Goal: Task Accomplishment & Management: Manage account settings

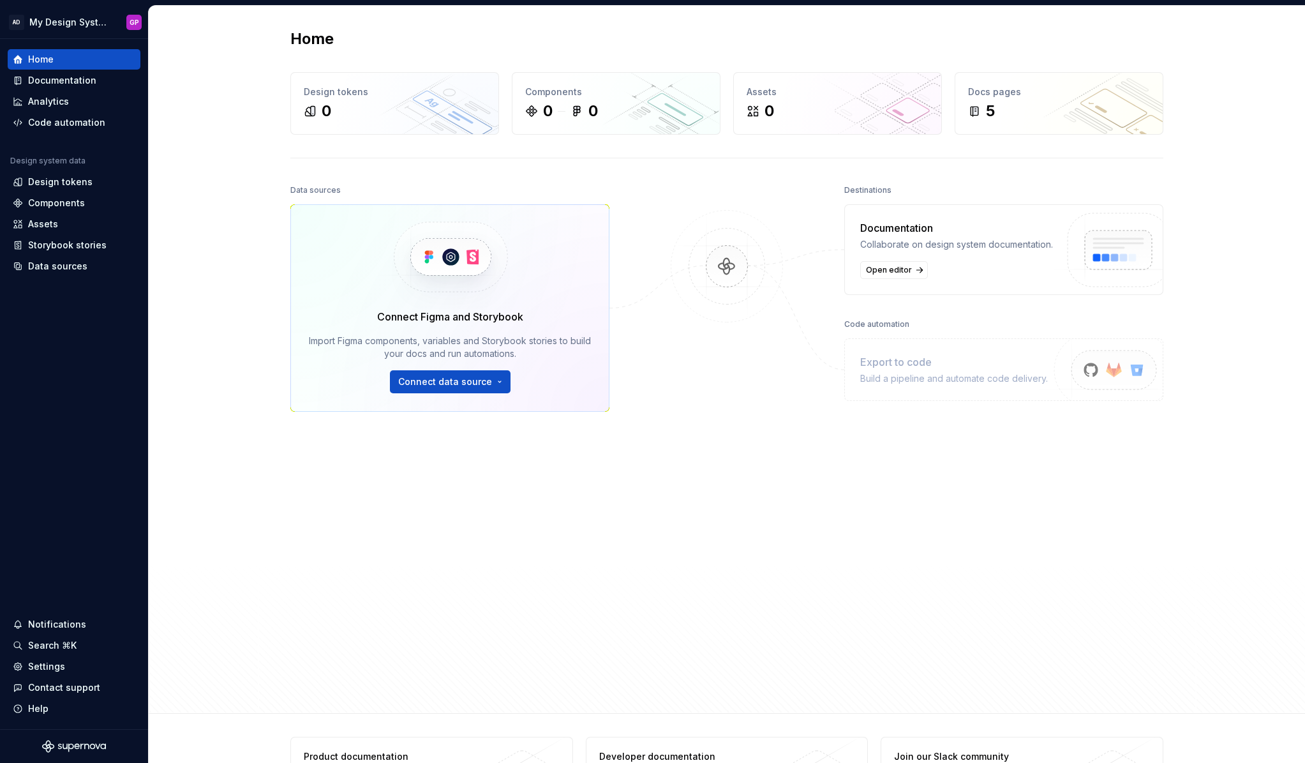
scroll to position [4, 0]
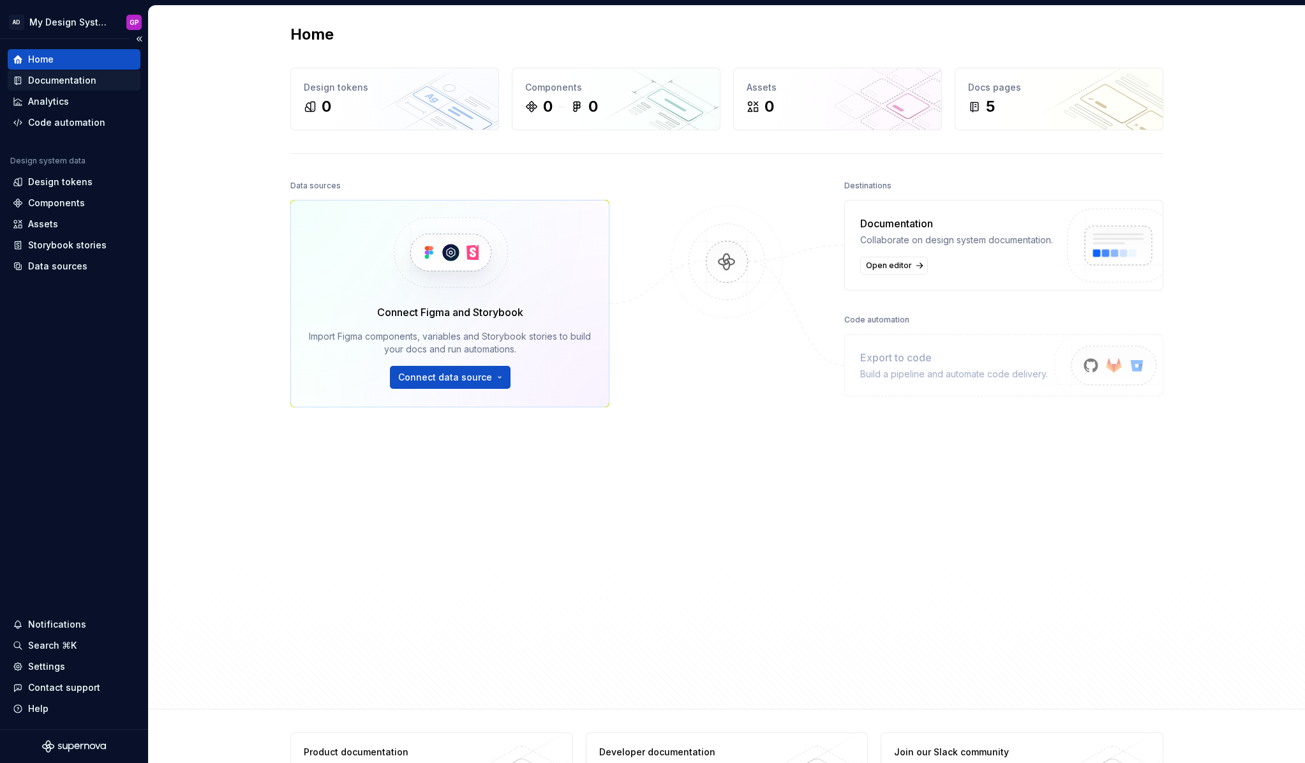
click at [56, 78] on div "Documentation" at bounding box center [62, 80] width 68 height 13
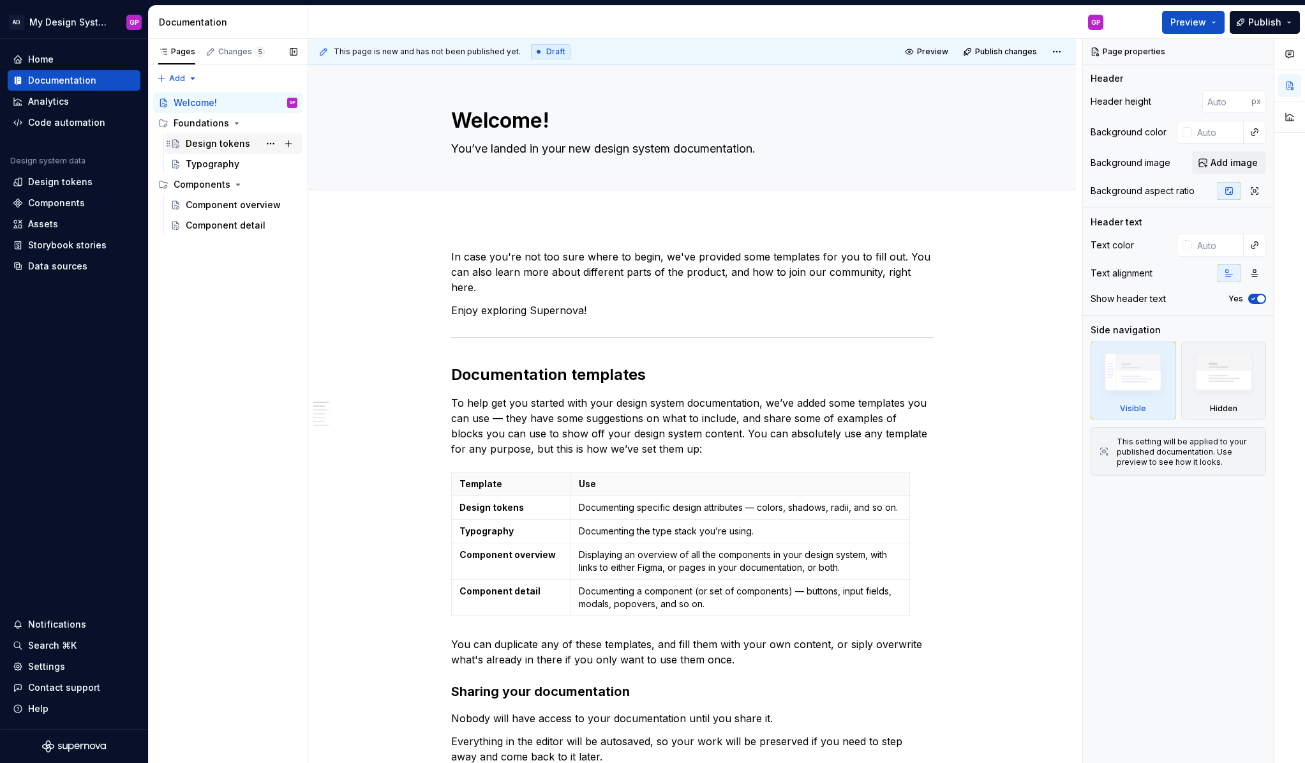
click at [202, 139] on div "Design tokens" at bounding box center [218, 143] width 64 height 13
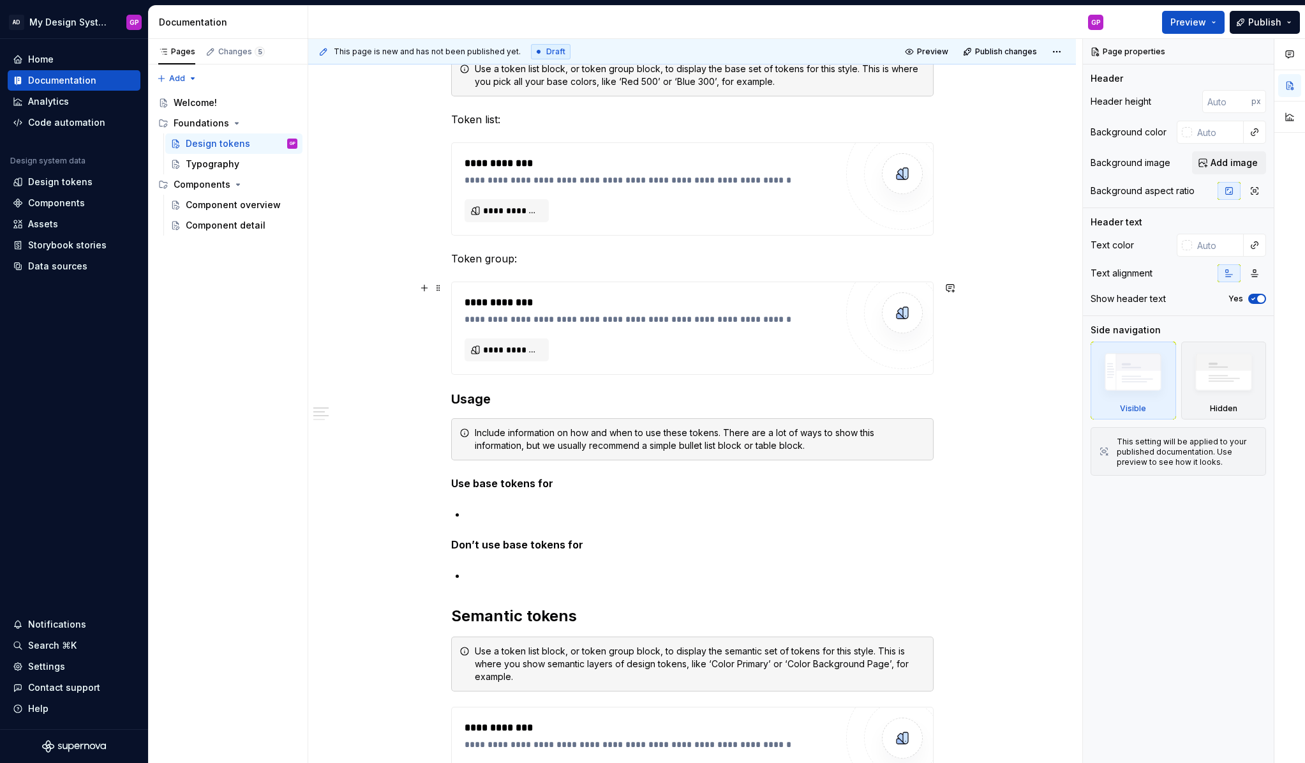
scroll to position [305, 0]
click at [38, 266] on div "Data sources" at bounding box center [57, 266] width 59 height 13
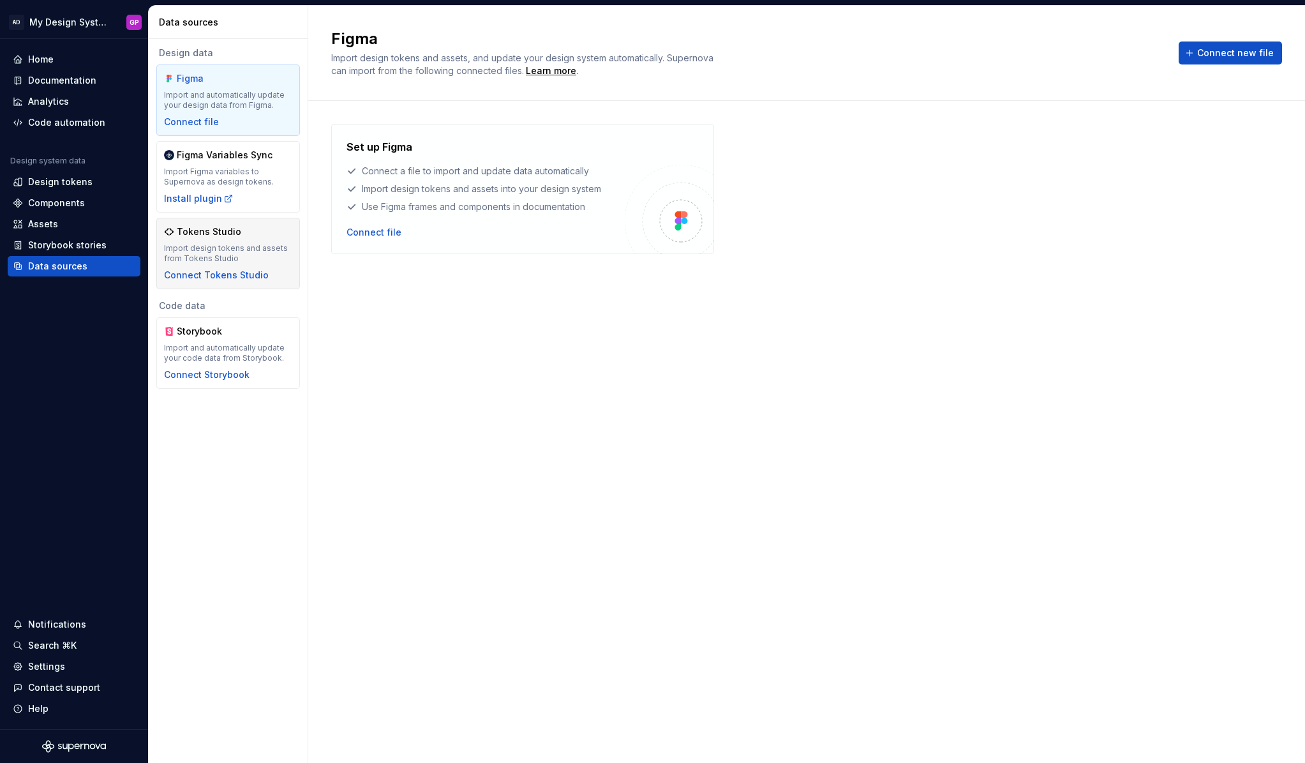
click at [191, 248] on div "Import design tokens and assets from Tokens Studio" at bounding box center [228, 253] width 128 height 20
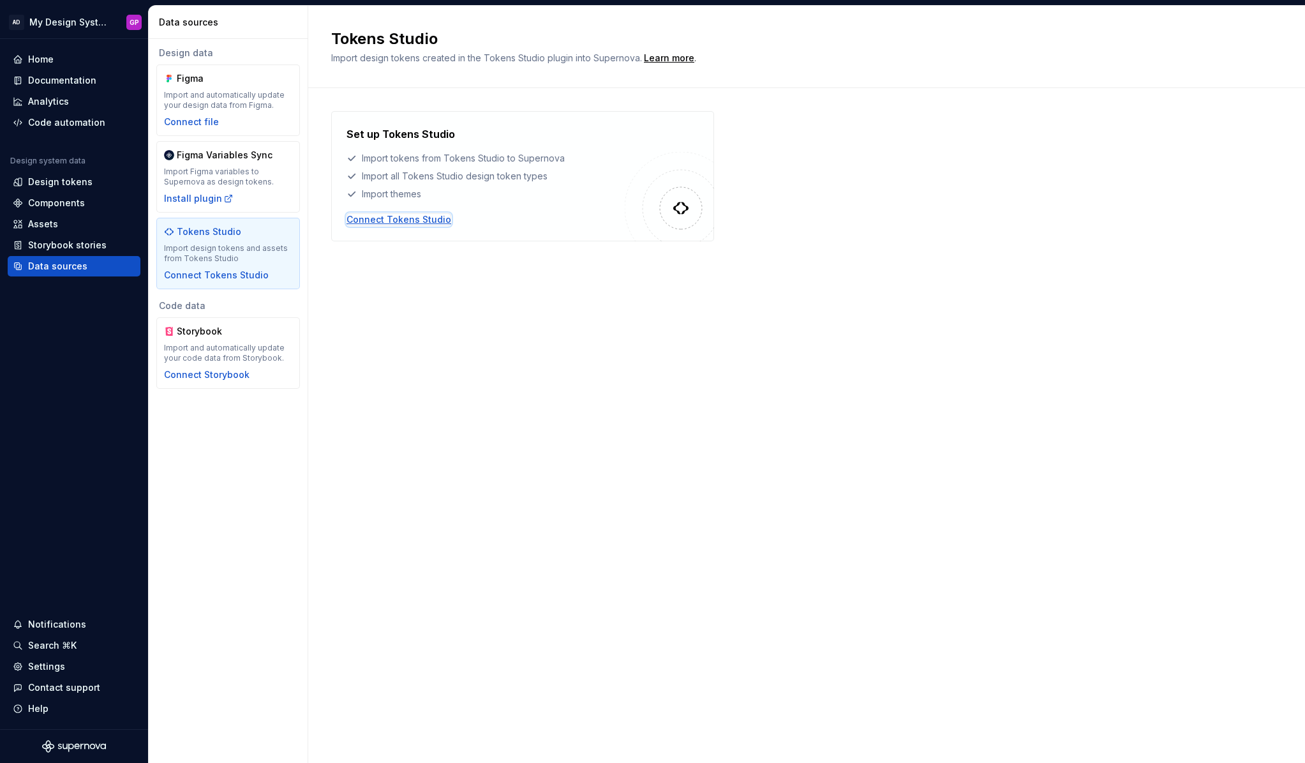
click at [421, 220] on div "Connect Tokens Studio" at bounding box center [399, 219] width 105 height 13
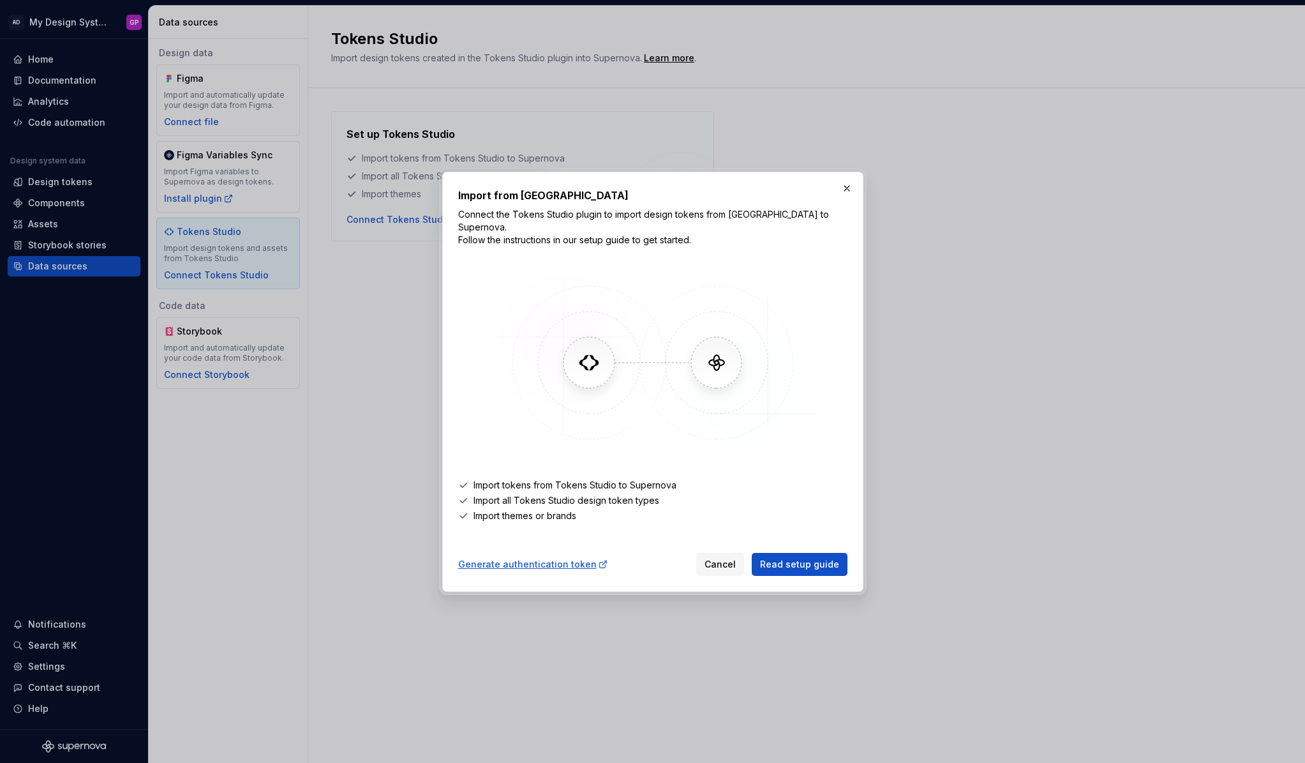
click at [846, 195] on button "button" at bounding box center [847, 188] width 18 height 18
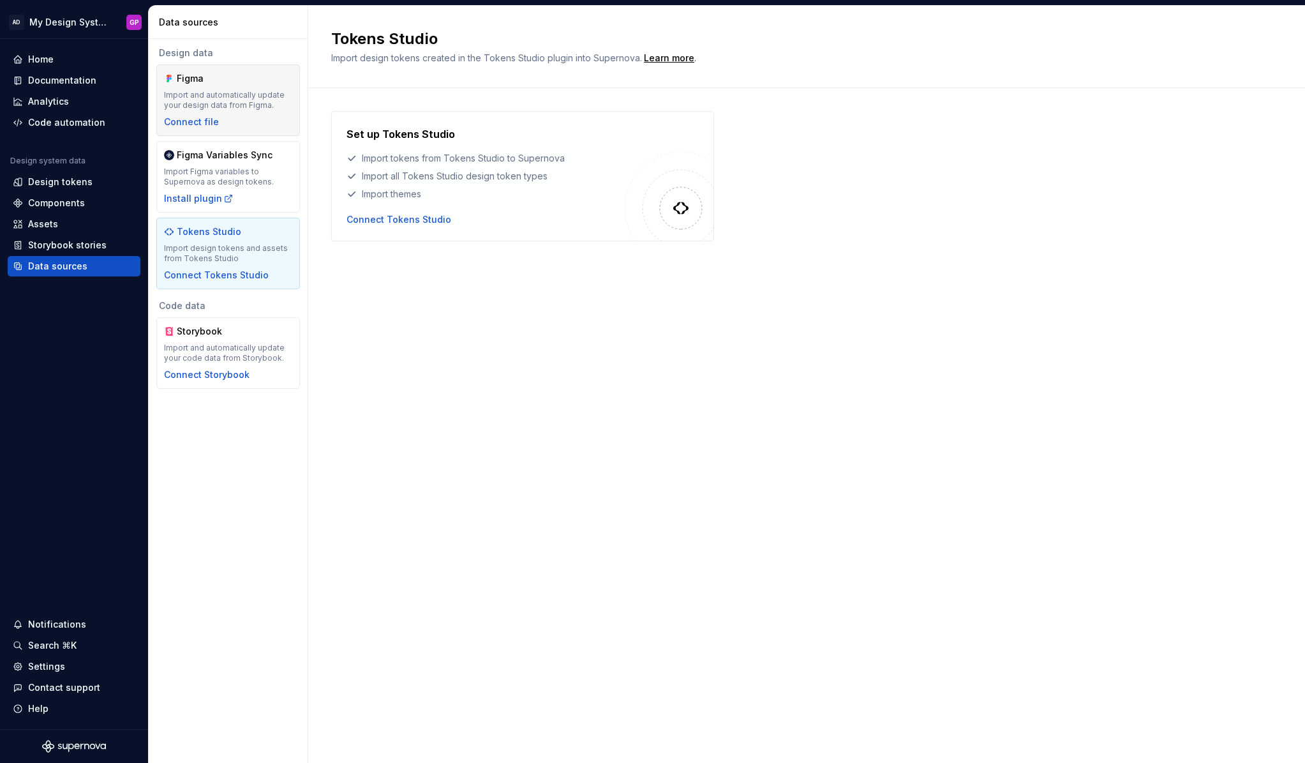
click at [194, 99] on div "Import and automatically update your design data from Figma." at bounding box center [228, 100] width 128 height 20
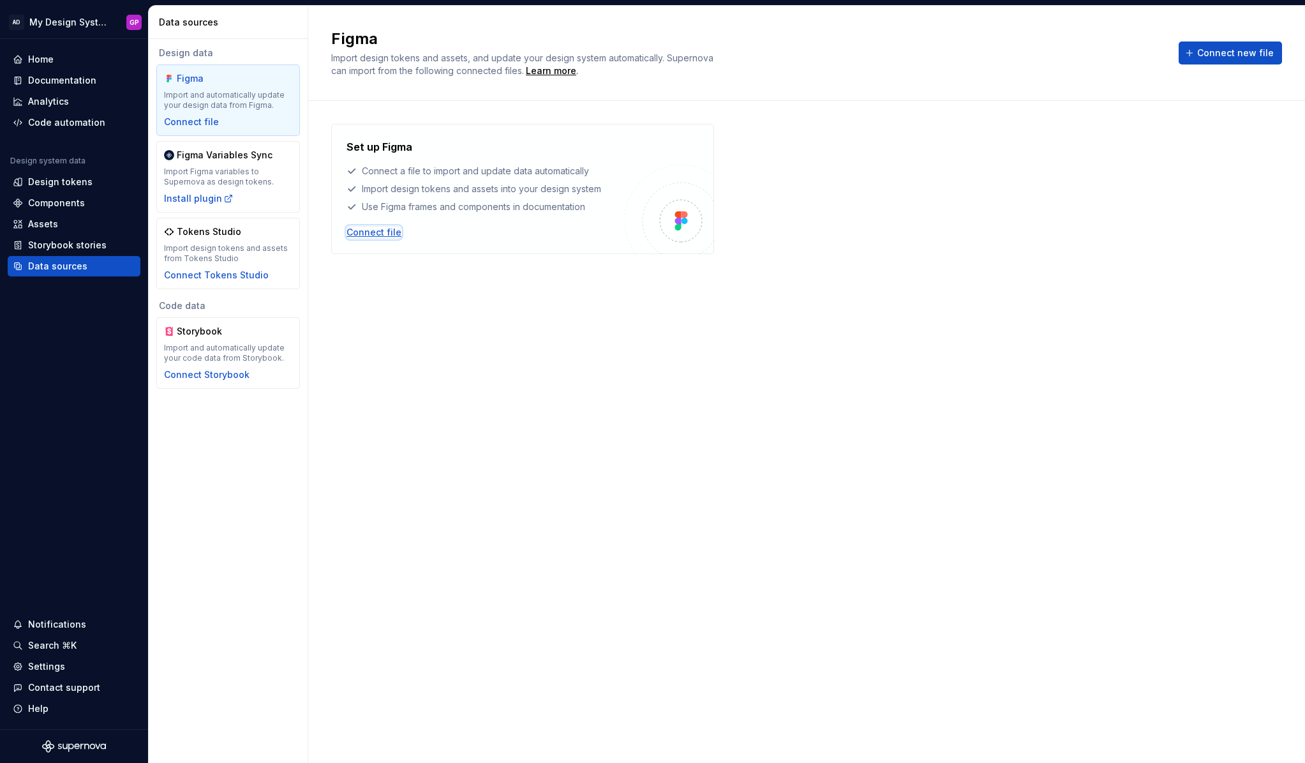
click at [383, 232] on div "Connect file" at bounding box center [374, 232] width 55 height 13
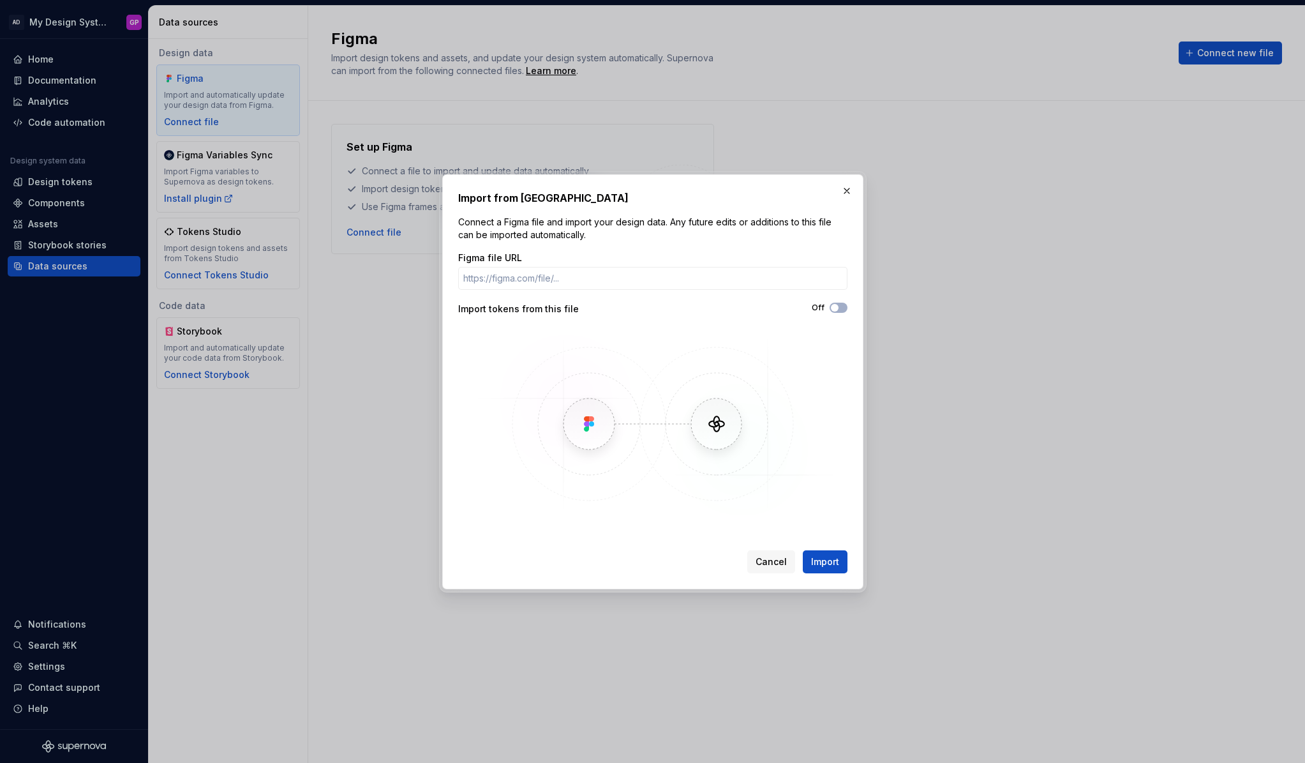
click at [767, 557] on span "Cancel" at bounding box center [771, 561] width 31 height 13
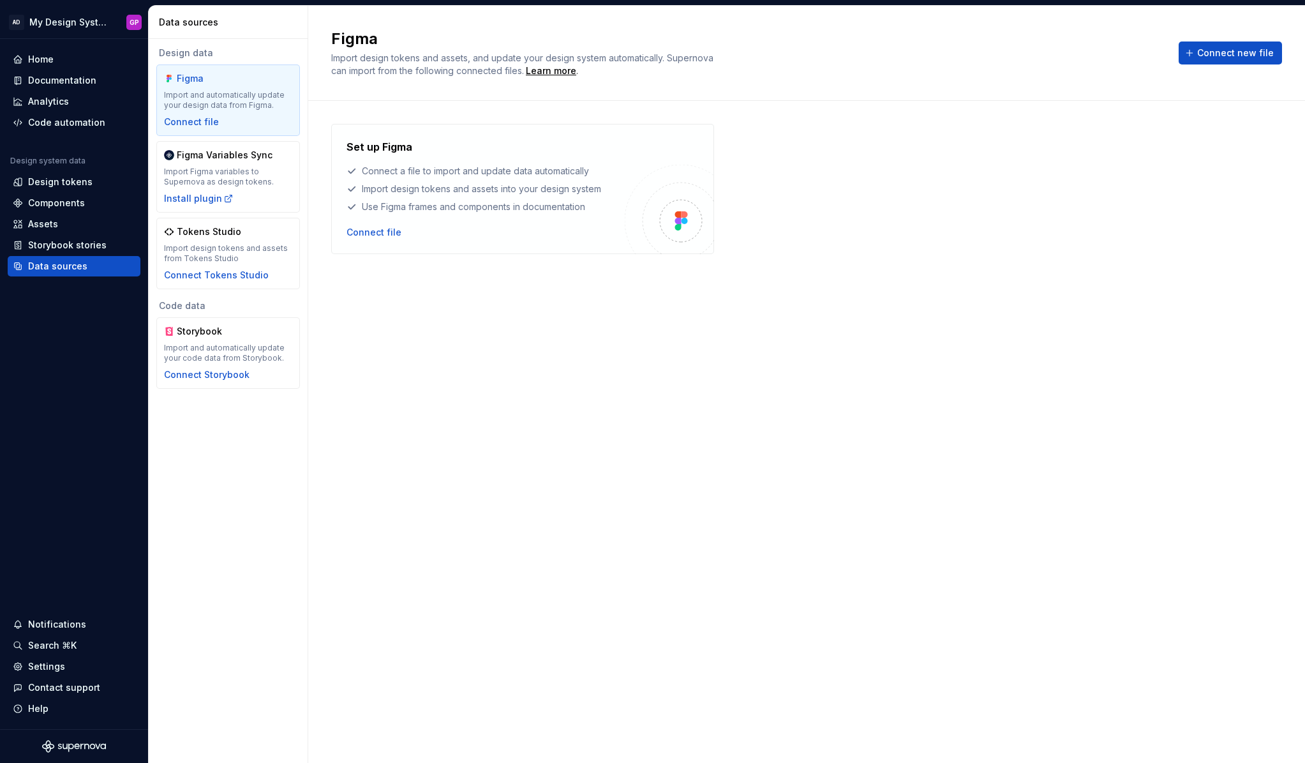
click at [581, 326] on div "Set up Figma Connect a file to import and update data automatically Import desi…" at bounding box center [806, 419] width 951 height 590
click at [66, 243] on div "Storybook stories" at bounding box center [67, 245] width 79 height 13
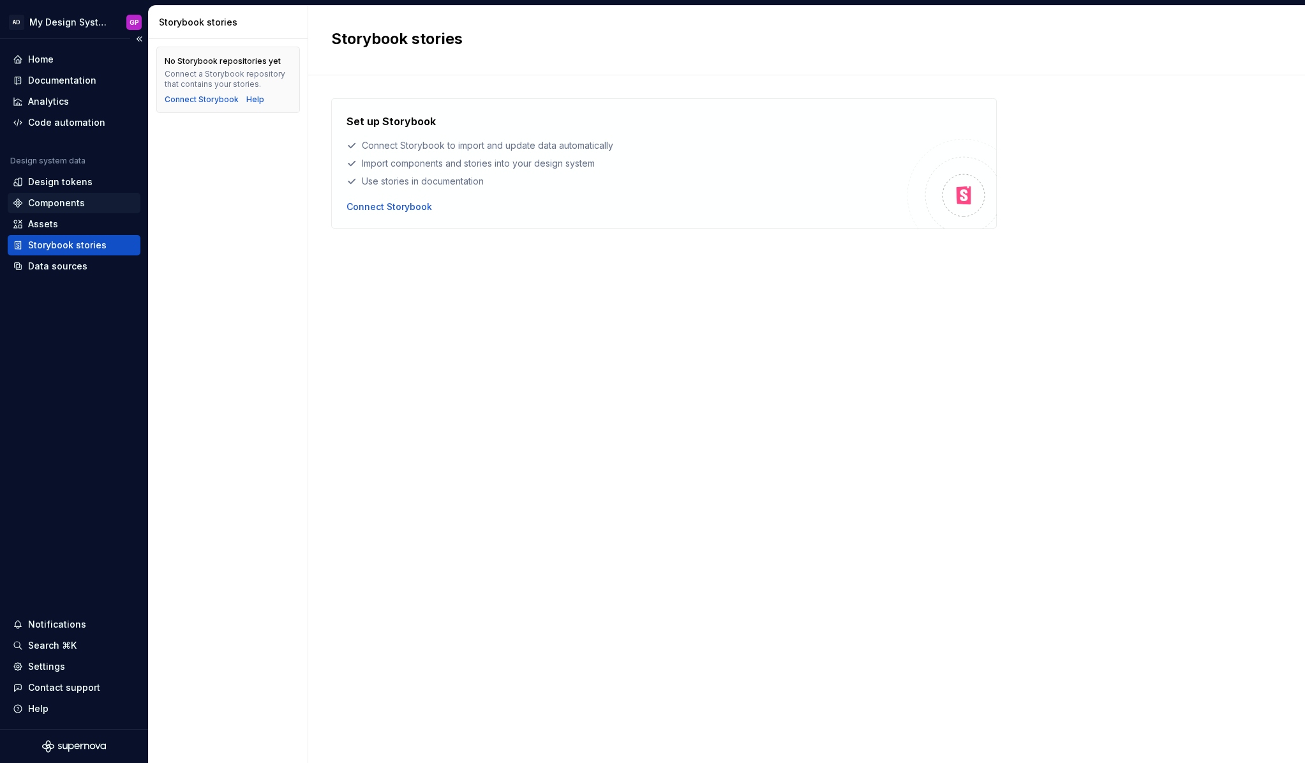
click at [46, 199] on div "Components" at bounding box center [56, 203] width 57 height 13
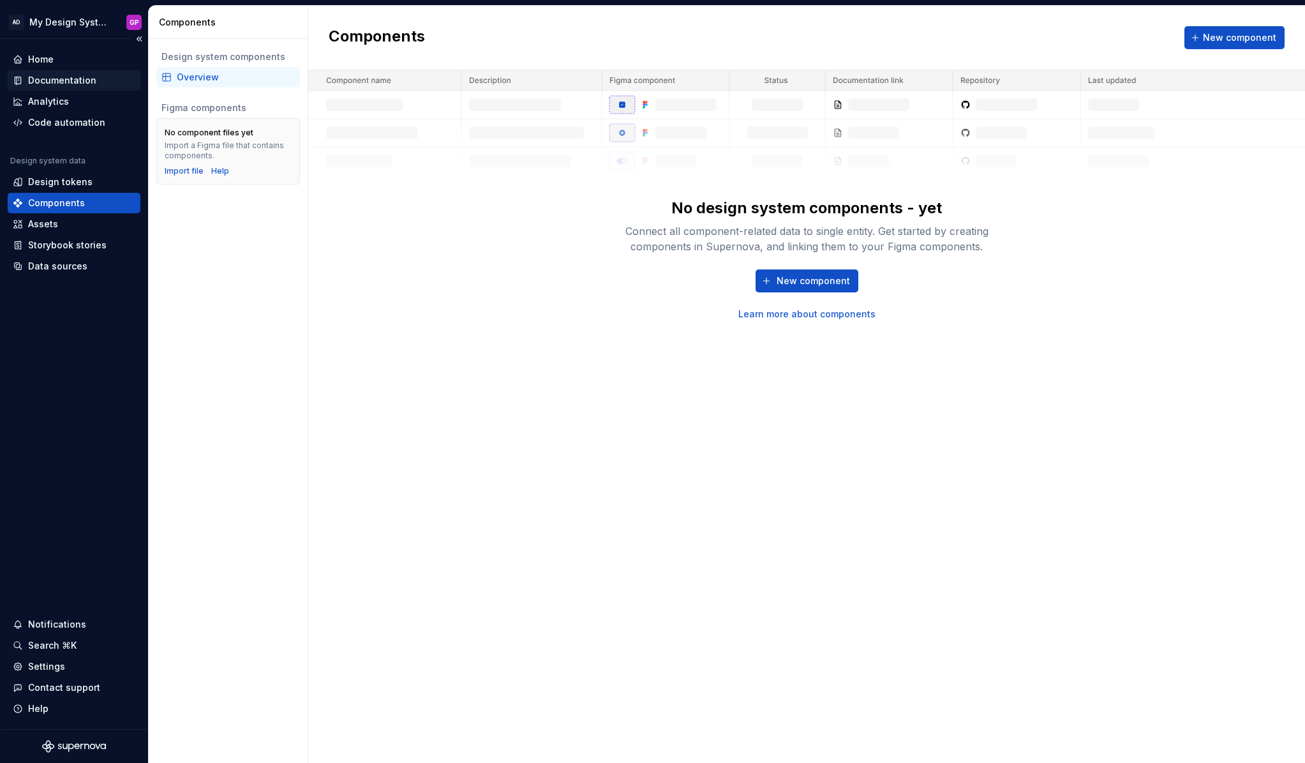
click at [52, 78] on div "Documentation" at bounding box center [62, 80] width 68 height 13
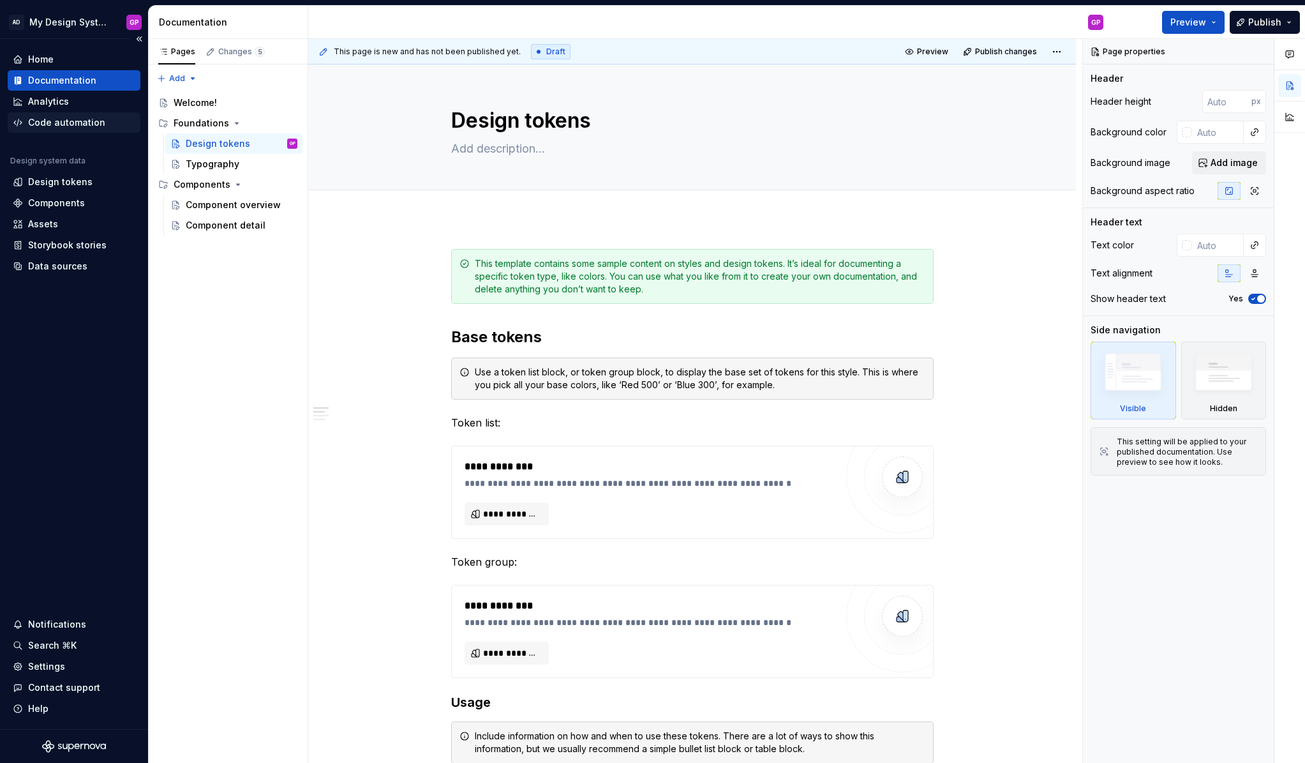
click at [49, 122] on div "Code automation" at bounding box center [66, 122] width 77 height 13
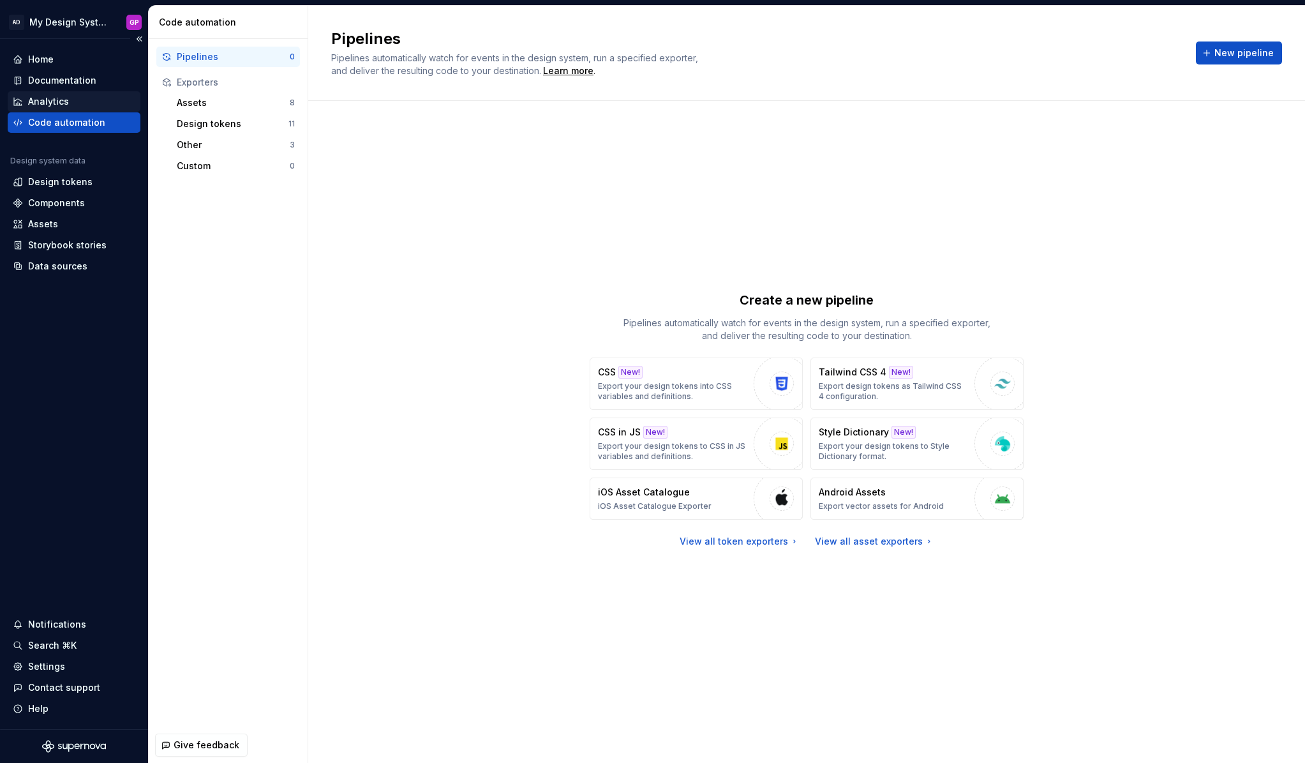
click at [45, 99] on div "Analytics" at bounding box center [48, 101] width 41 height 13
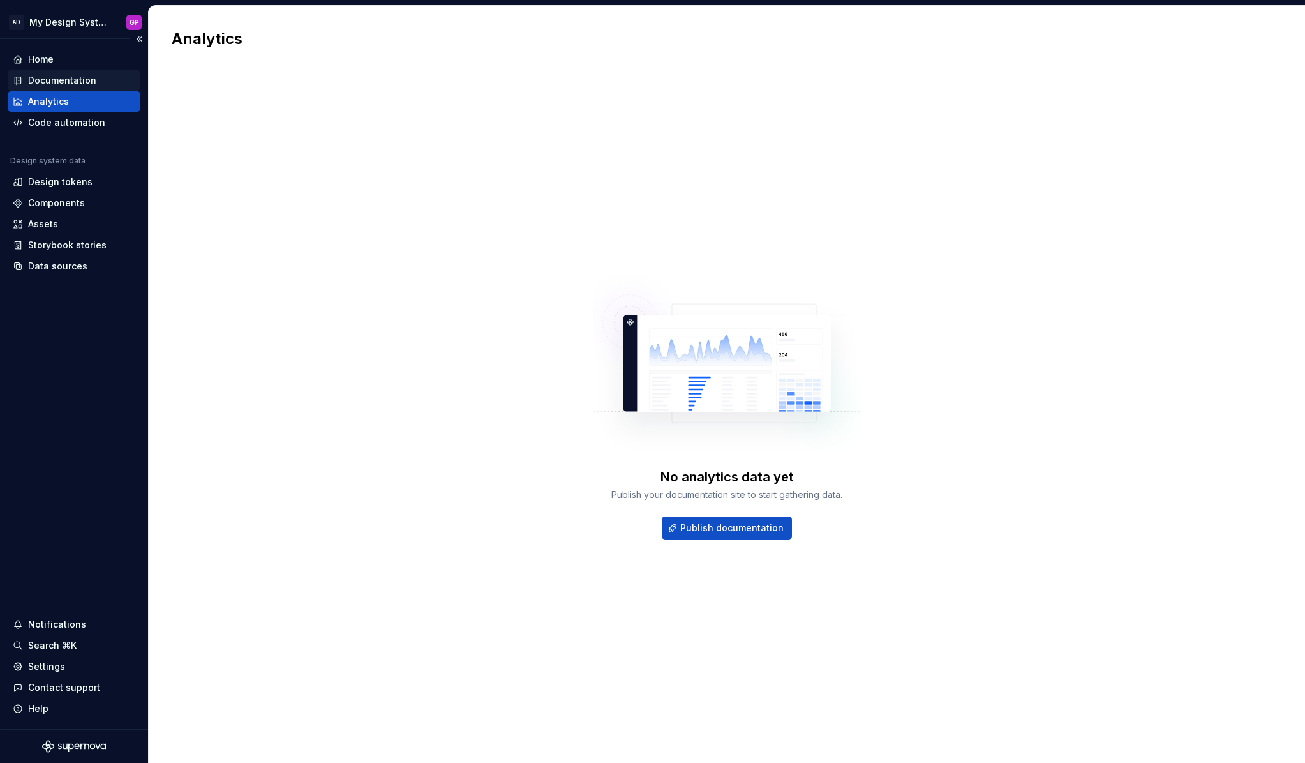
click at [45, 80] on div "Documentation" at bounding box center [62, 80] width 68 height 13
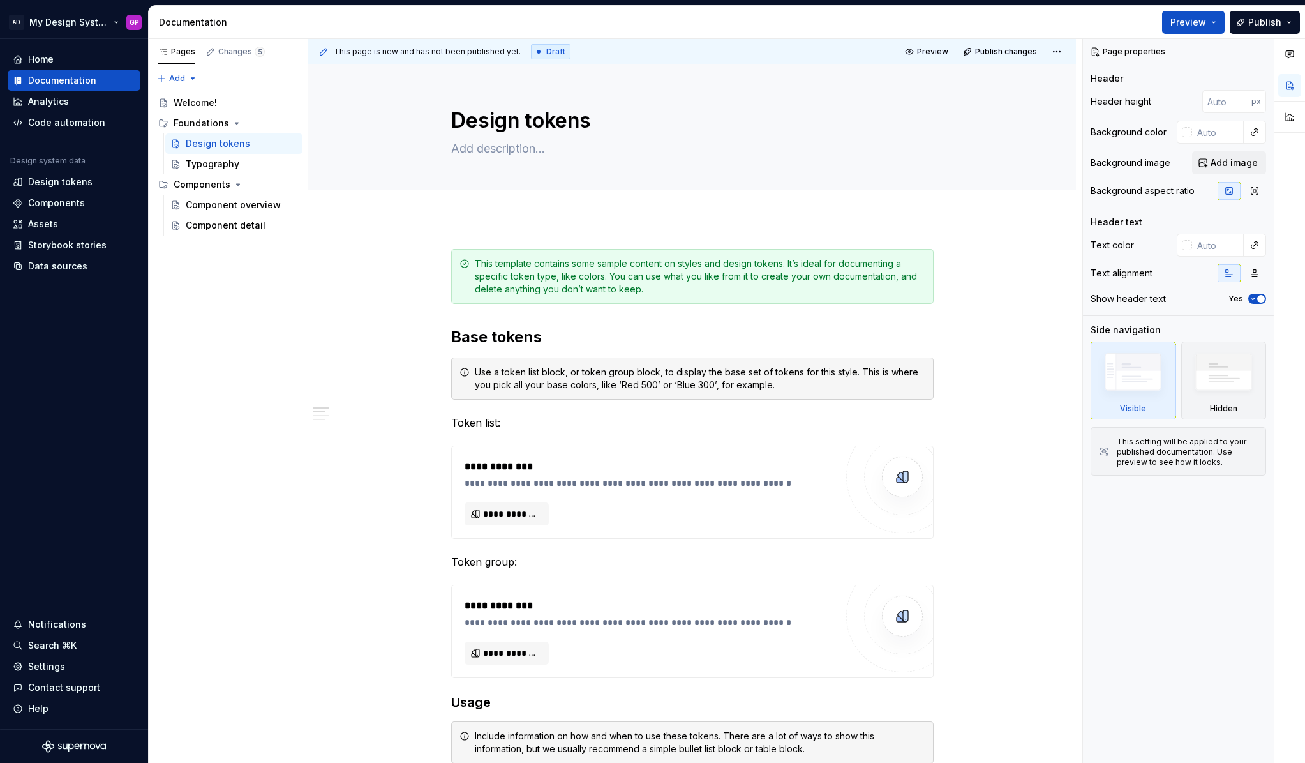
click at [115, 20] on html "AD My Design System GP Home Documentation Analytics Code automation Design syst…" at bounding box center [652, 381] width 1305 height 763
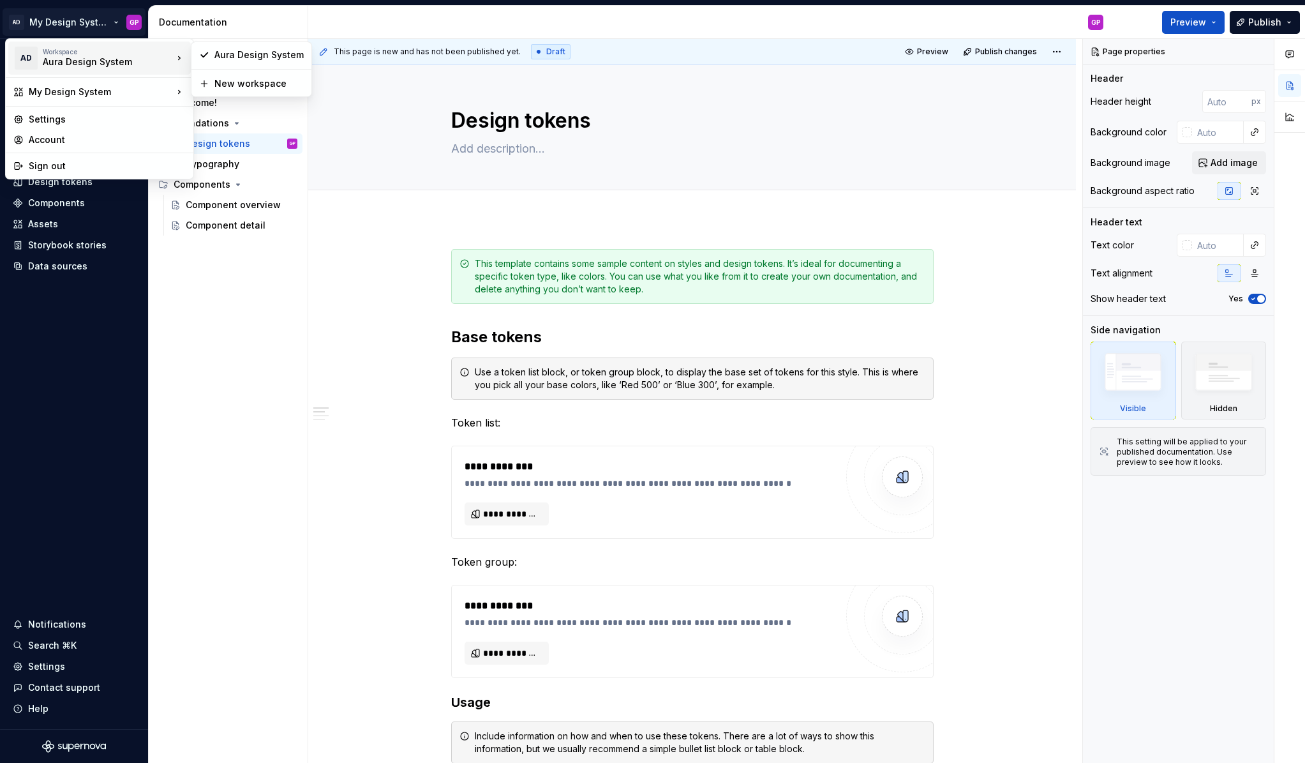
click at [96, 57] on div "Aura Design System" at bounding box center [97, 62] width 109 height 13
click at [250, 54] on div "Aura Design System" at bounding box center [258, 55] width 89 height 13
click at [100, 23] on html "AD My Design System GP Home Documentation Analytics Code automation Design syst…" at bounding box center [652, 381] width 1305 height 763
click at [88, 57] on div "Aura Design System" at bounding box center [97, 62] width 109 height 13
click at [261, 56] on div "Aura Design System" at bounding box center [258, 55] width 89 height 13
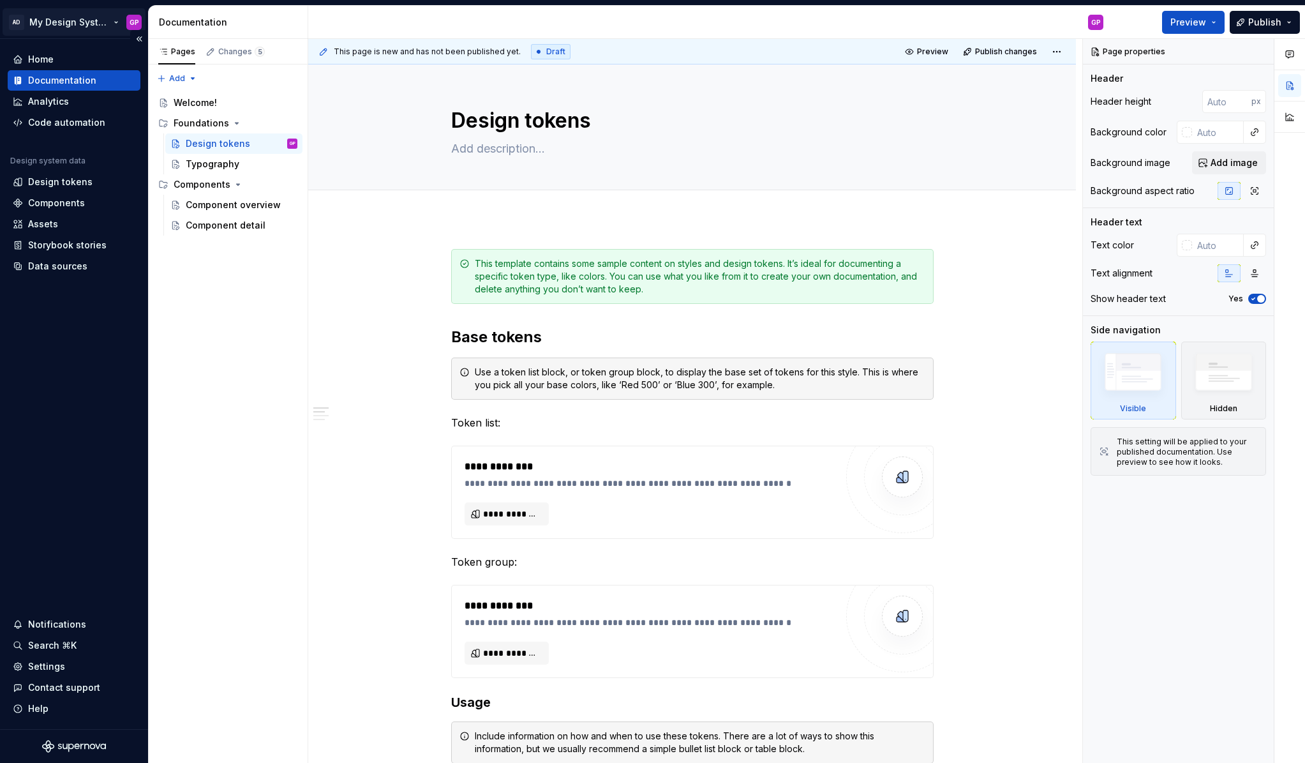
click at [17, 21] on html "AD My Design System GP Home Documentation Analytics Code automation Design syst…" at bounding box center [652, 381] width 1305 height 763
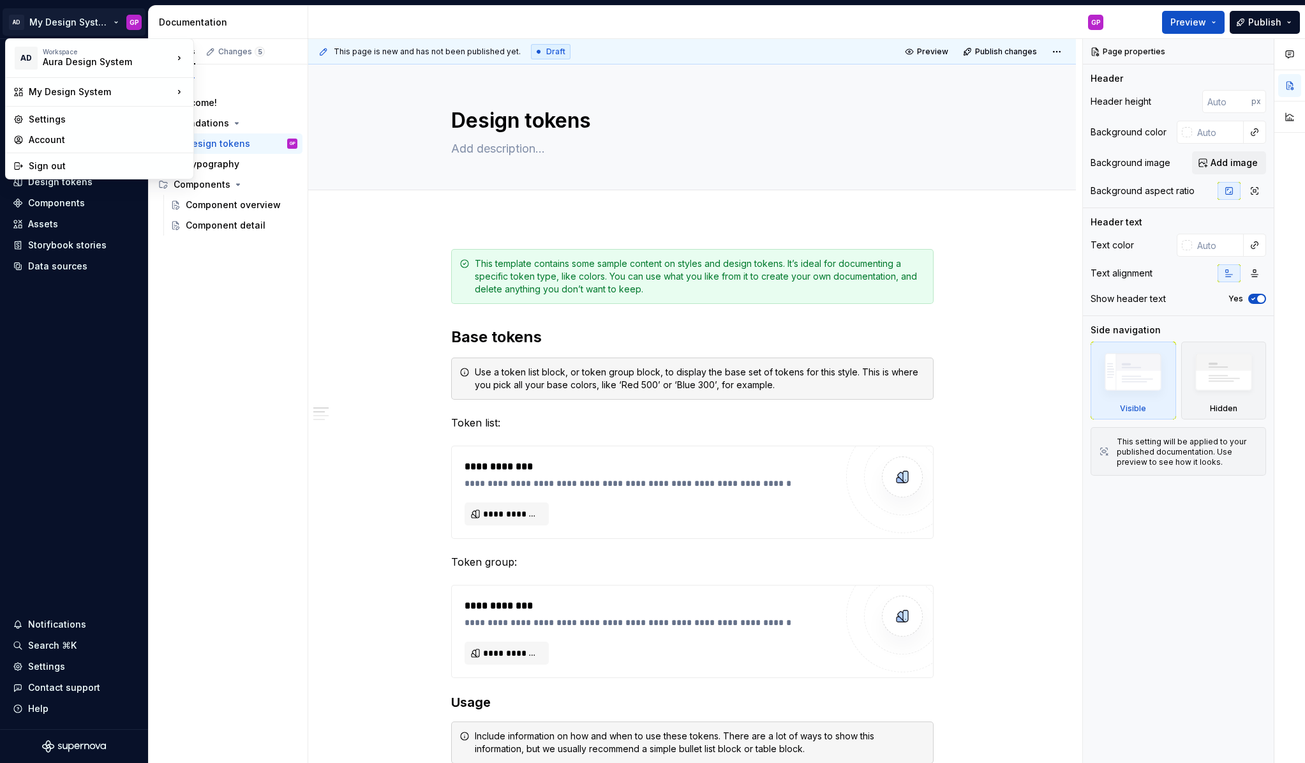
click at [43, 363] on html "AD My Design System GP Home Documentation Analytics Code automation Design syst…" at bounding box center [652, 381] width 1305 height 763
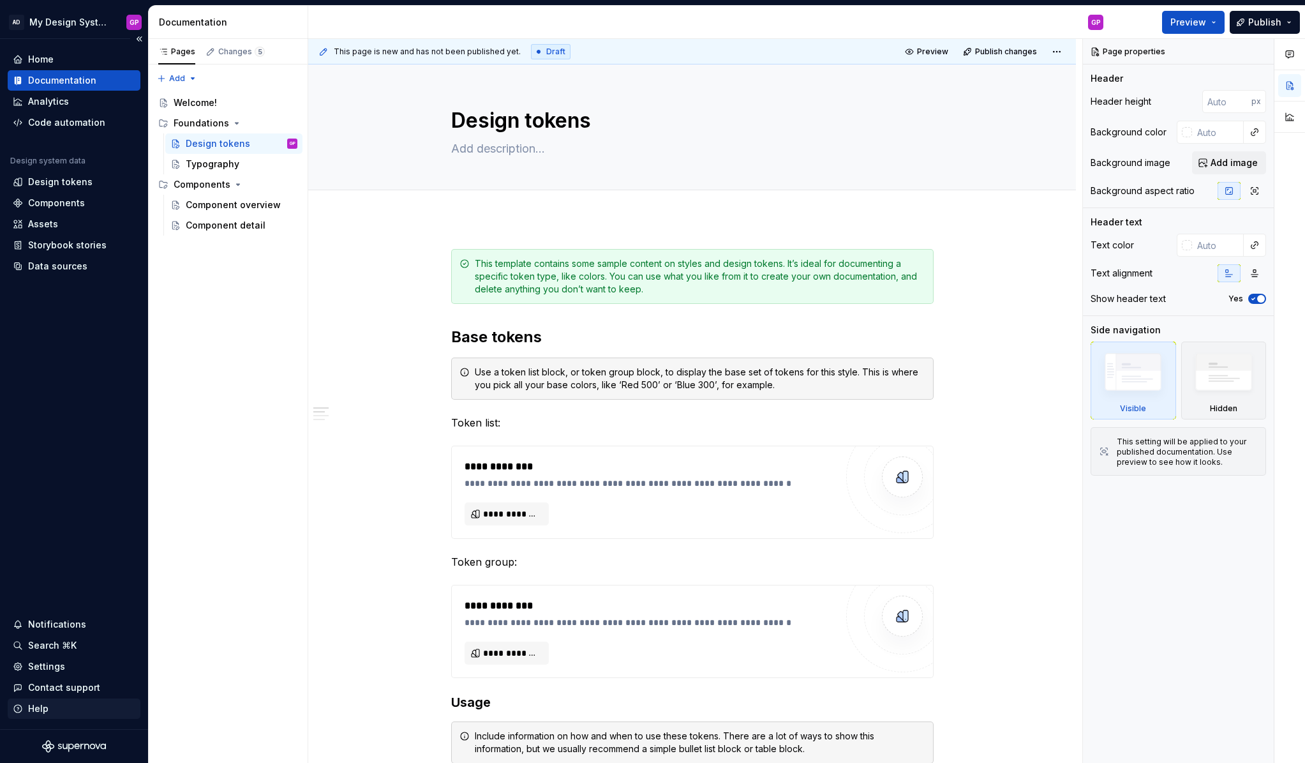
click at [38, 706] on div "Help" at bounding box center [38, 708] width 20 height 13
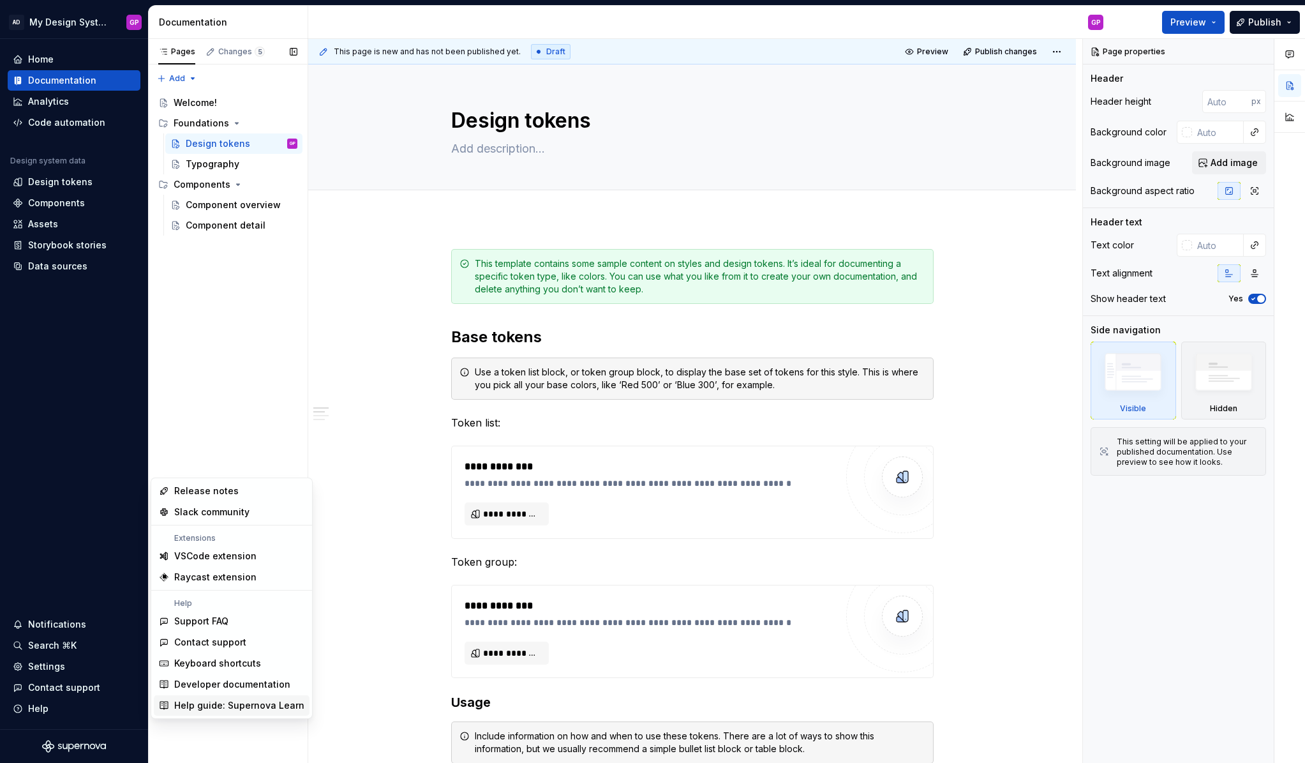
click at [195, 707] on div "Help guide: Supernova Learn" at bounding box center [239, 705] width 130 height 13
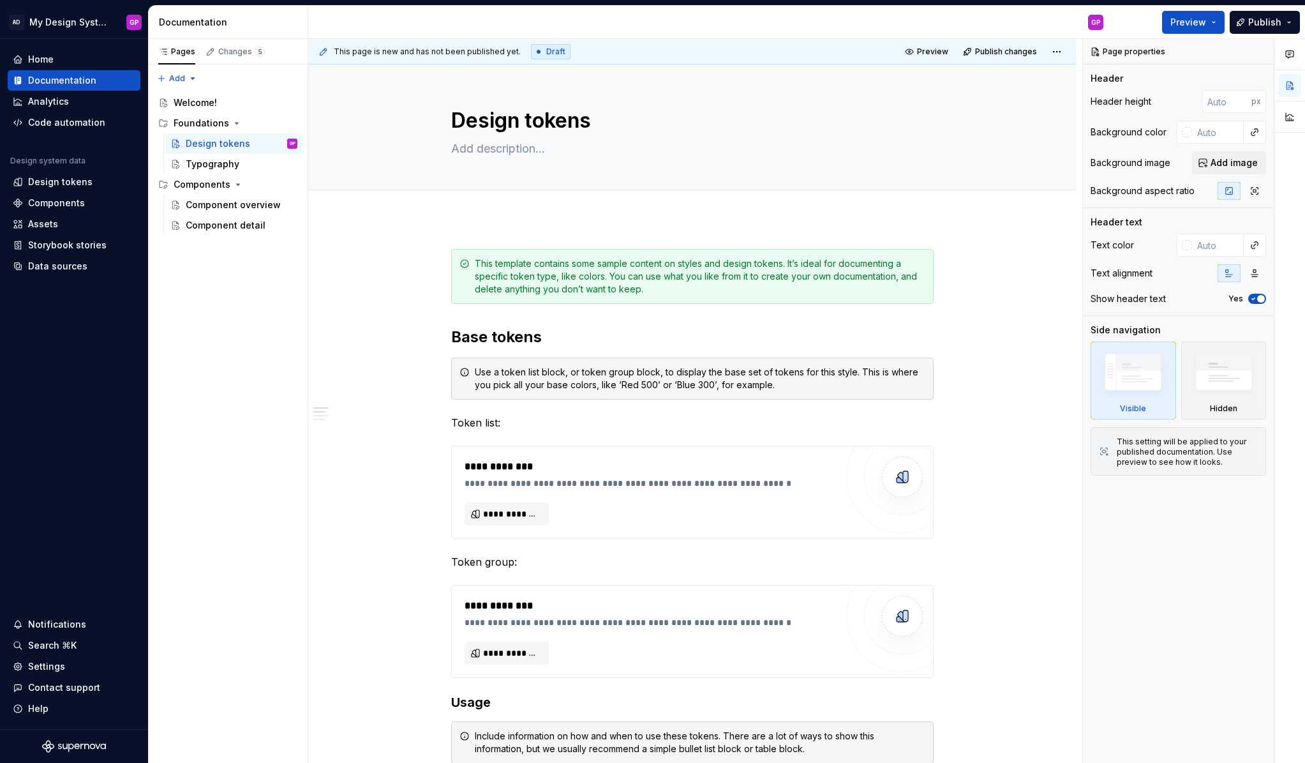
scroll to position [1, 0]
click at [34, 80] on div "Documentation" at bounding box center [62, 80] width 68 height 13
click at [45, 82] on div "Documentation" at bounding box center [62, 80] width 68 height 13
click at [293, 50] on button "button" at bounding box center [294, 52] width 18 height 18
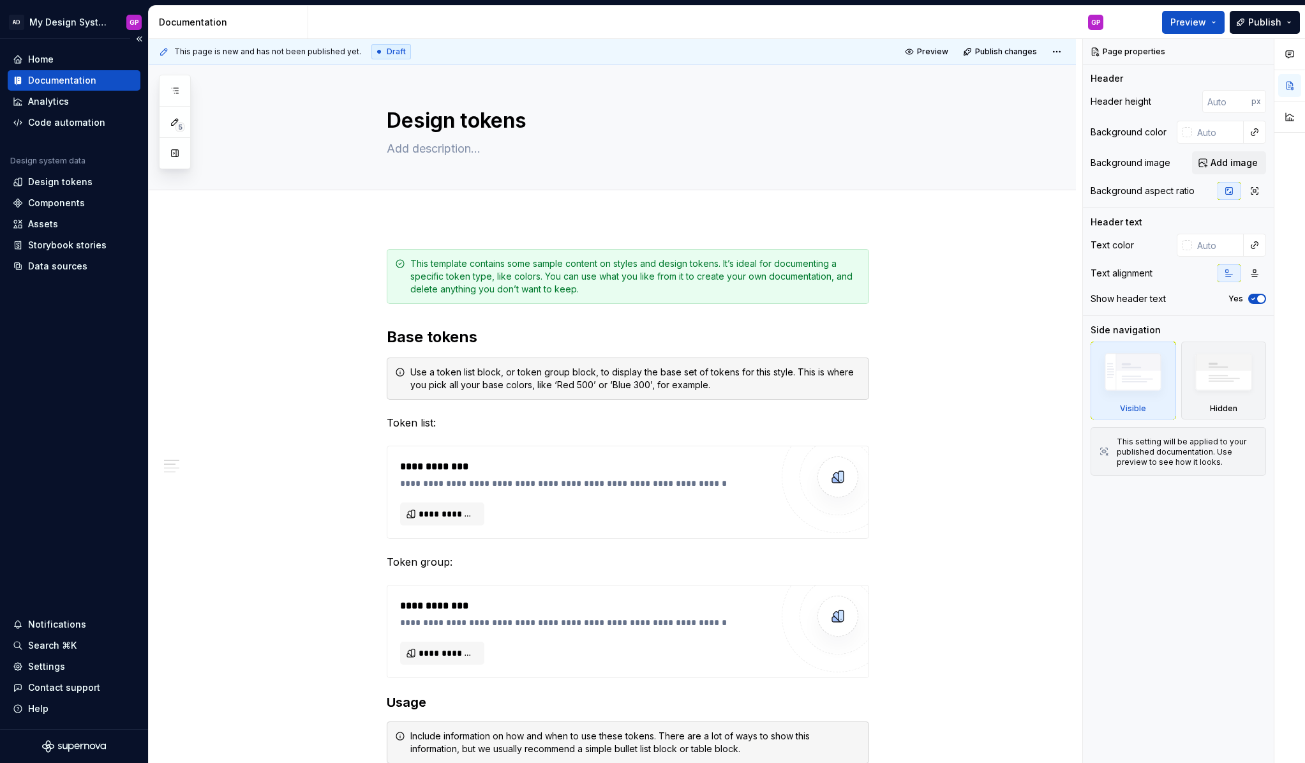
click at [44, 77] on div "Documentation" at bounding box center [62, 80] width 68 height 13
click at [17, 78] on icon at bounding box center [18, 80] width 10 height 10
click at [19, 78] on icon at bounding box center [19, 81] width 4 height 8
click at [31, 664] on div "Settings" at bounding box center [46, 666] width 37 height 13
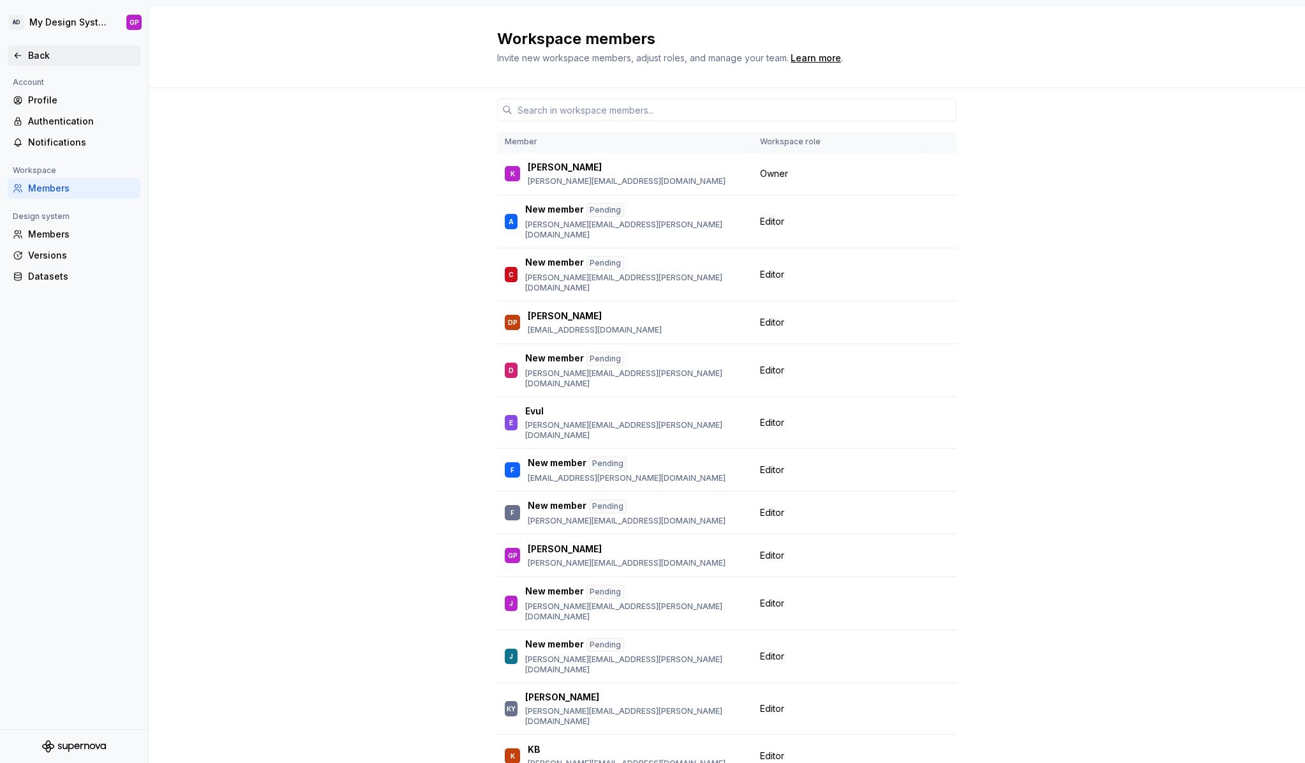
click at [16, 53] on icon at bounding box center [18, 55] width 10 height 10
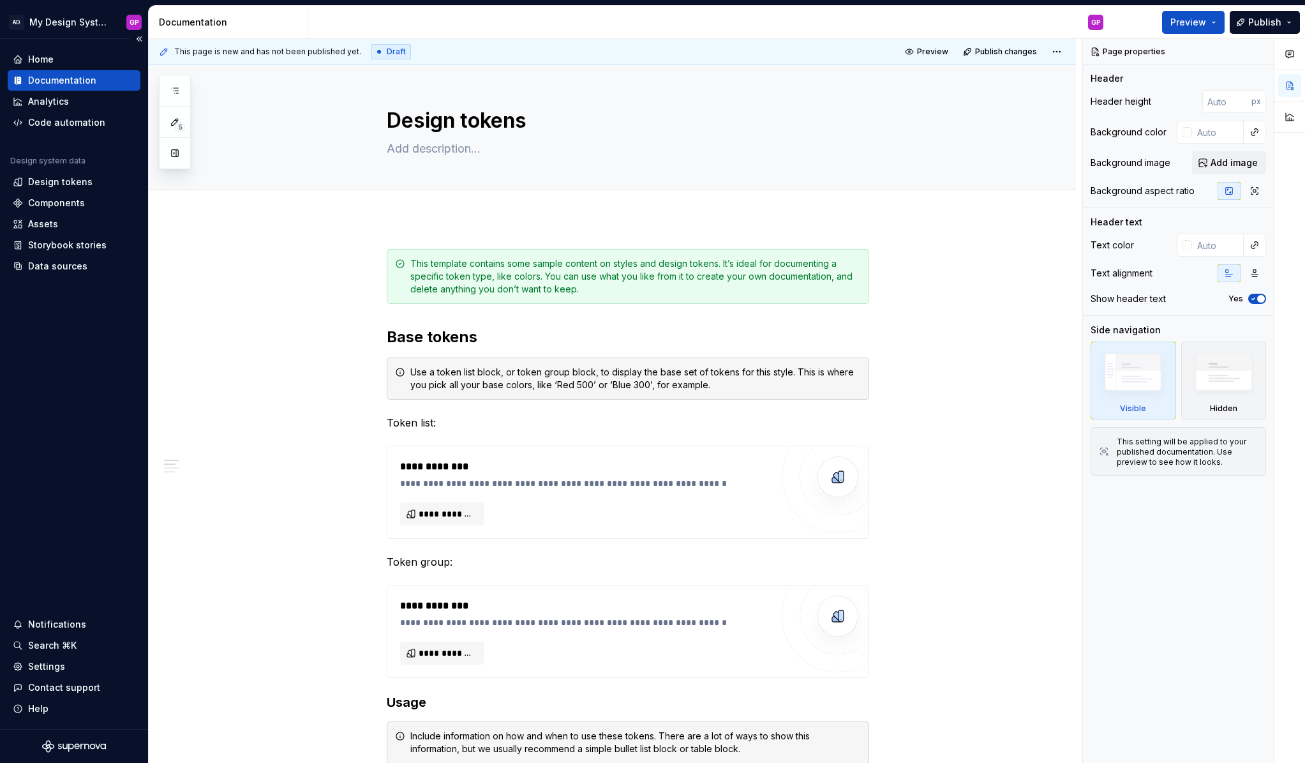
click at [18, 81] on icon at bounding box center [19, 81] width 4 height 8
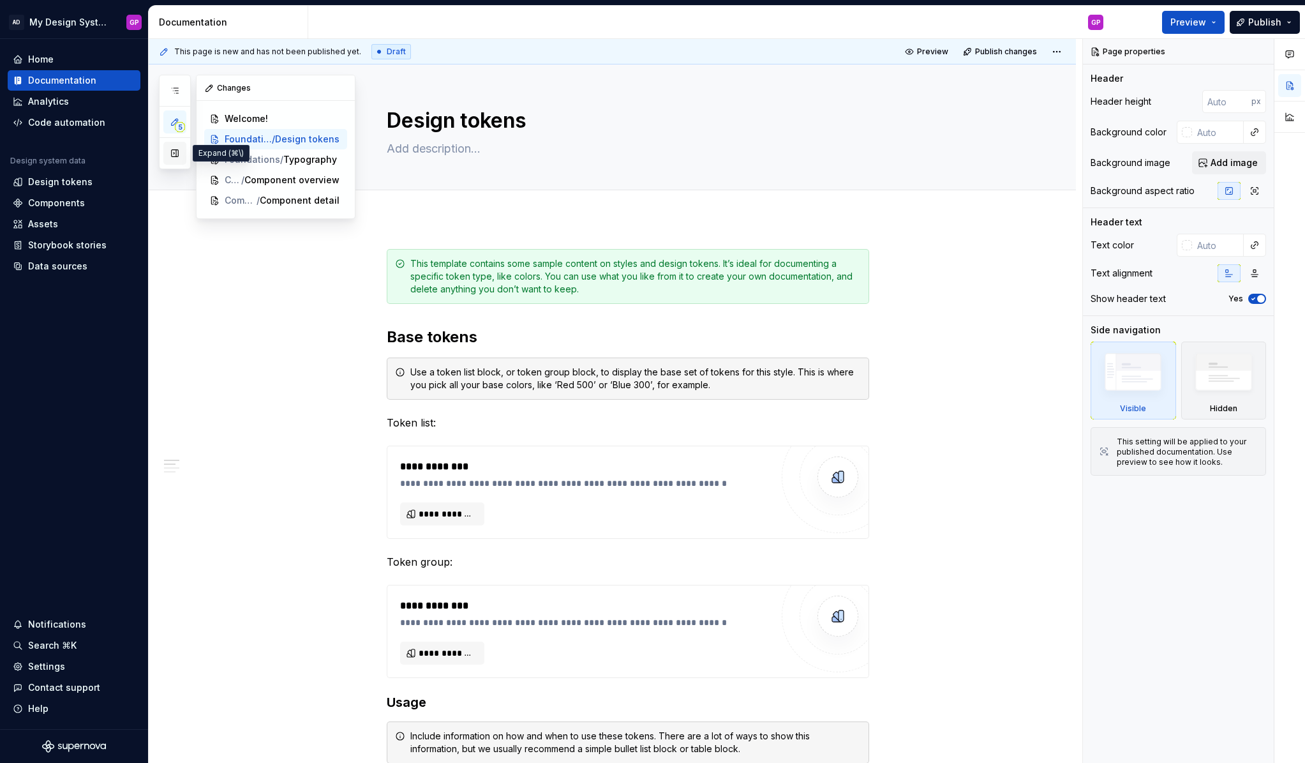
click at [174, 153] on button "button" at bounding box center [174, 153] width 23 height 23
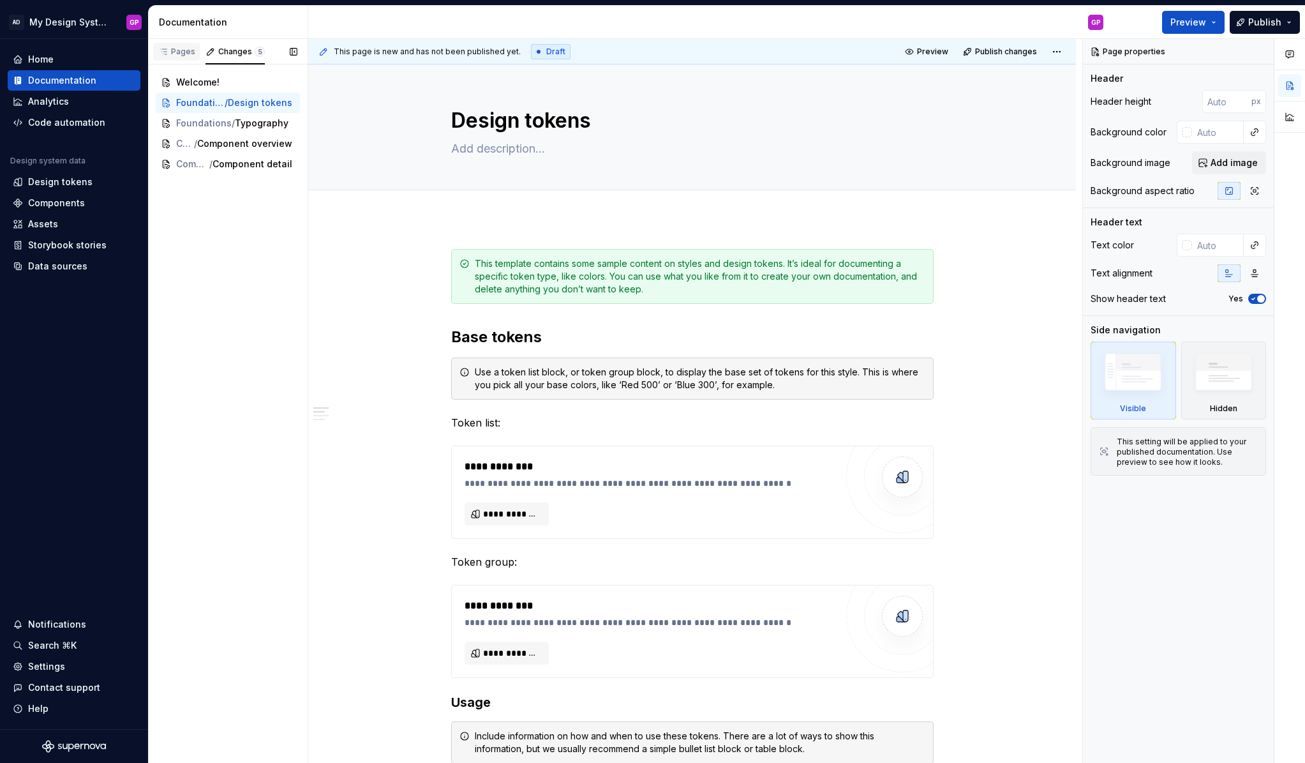
click at [165, 50] on icon "button" at bounding box center [163, 52] width 10 height 10
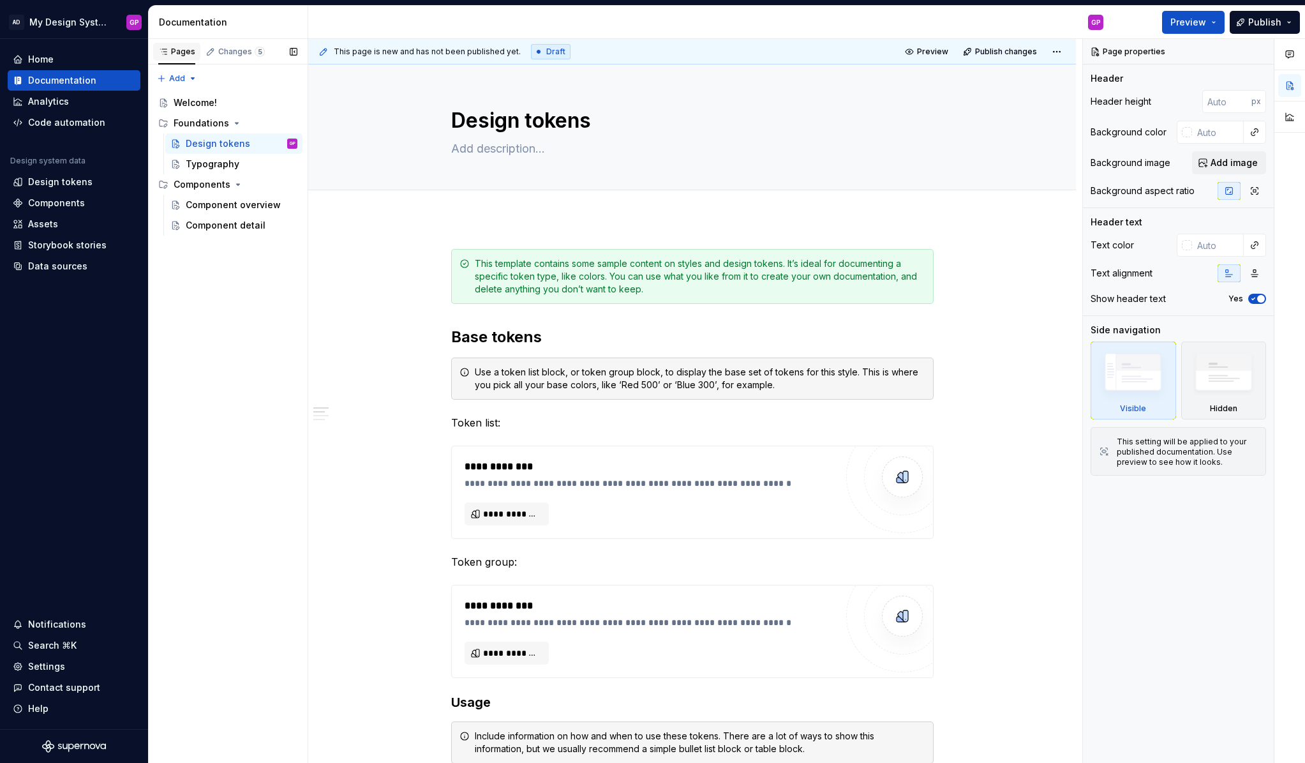
click at [165, 50] on icon "button" at bounding box center [163, 52] width 10 height 10
click at [52, 24] on html "AD My Design System GP Home Documentation Analytics Code automation Design syst…" at bounding box center [652, 381] width 1305 height 763
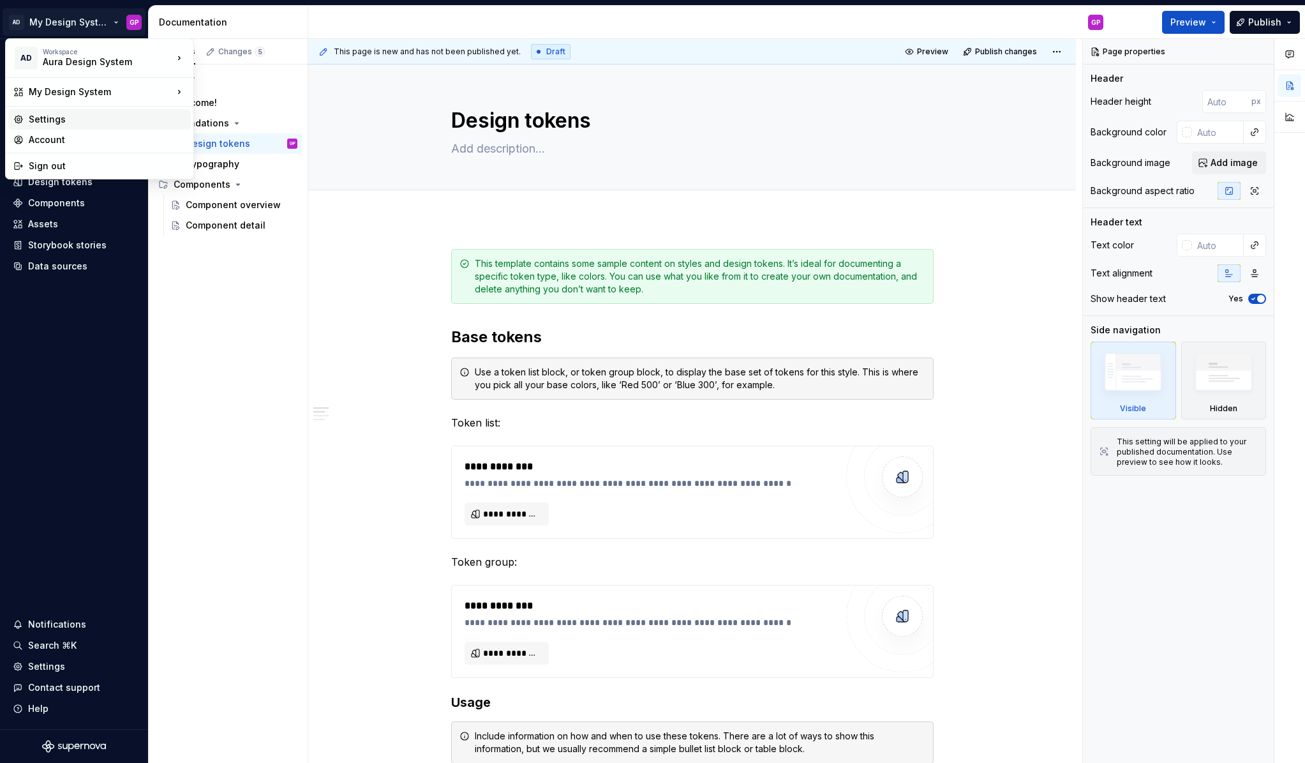
click at [39, 117] on div "Settings" at bounding box center [107, 119] width 157 height 13
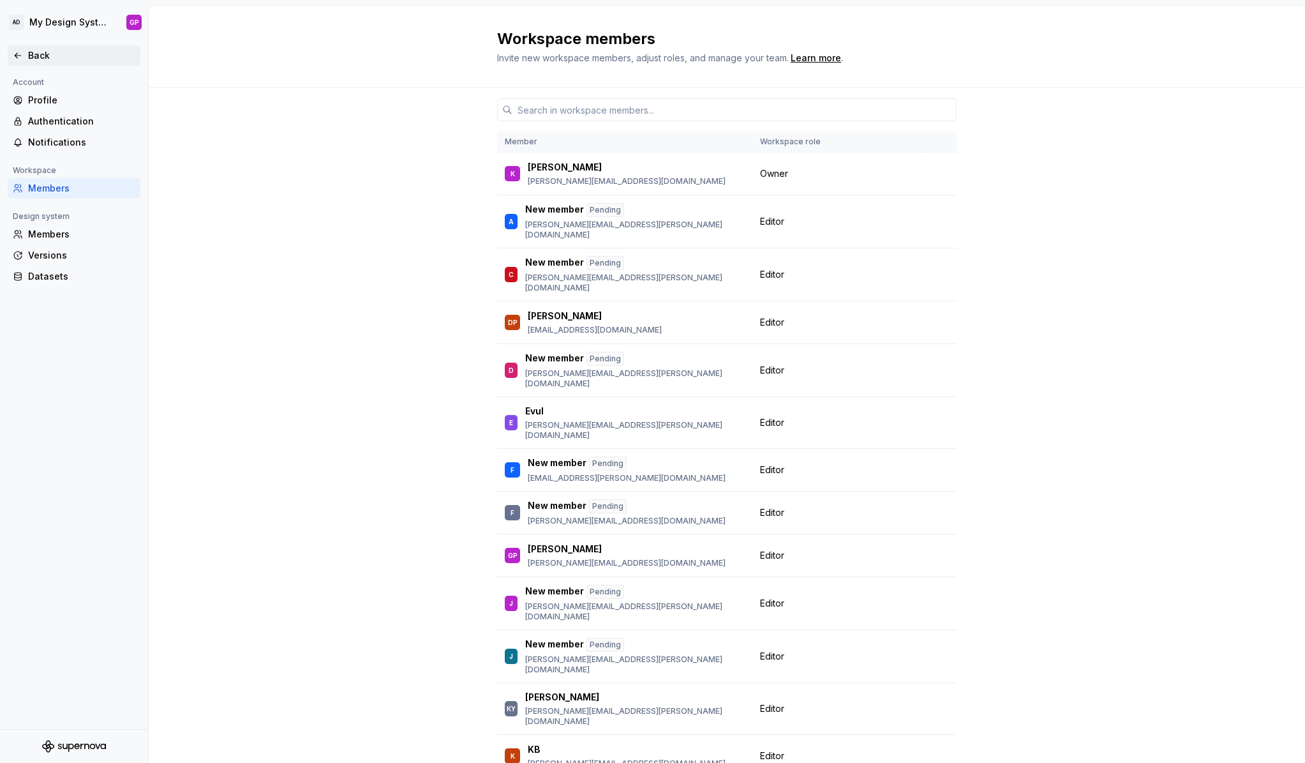
click at [15, 51] on icon at bounding box center [18, 55] width 10 height 10
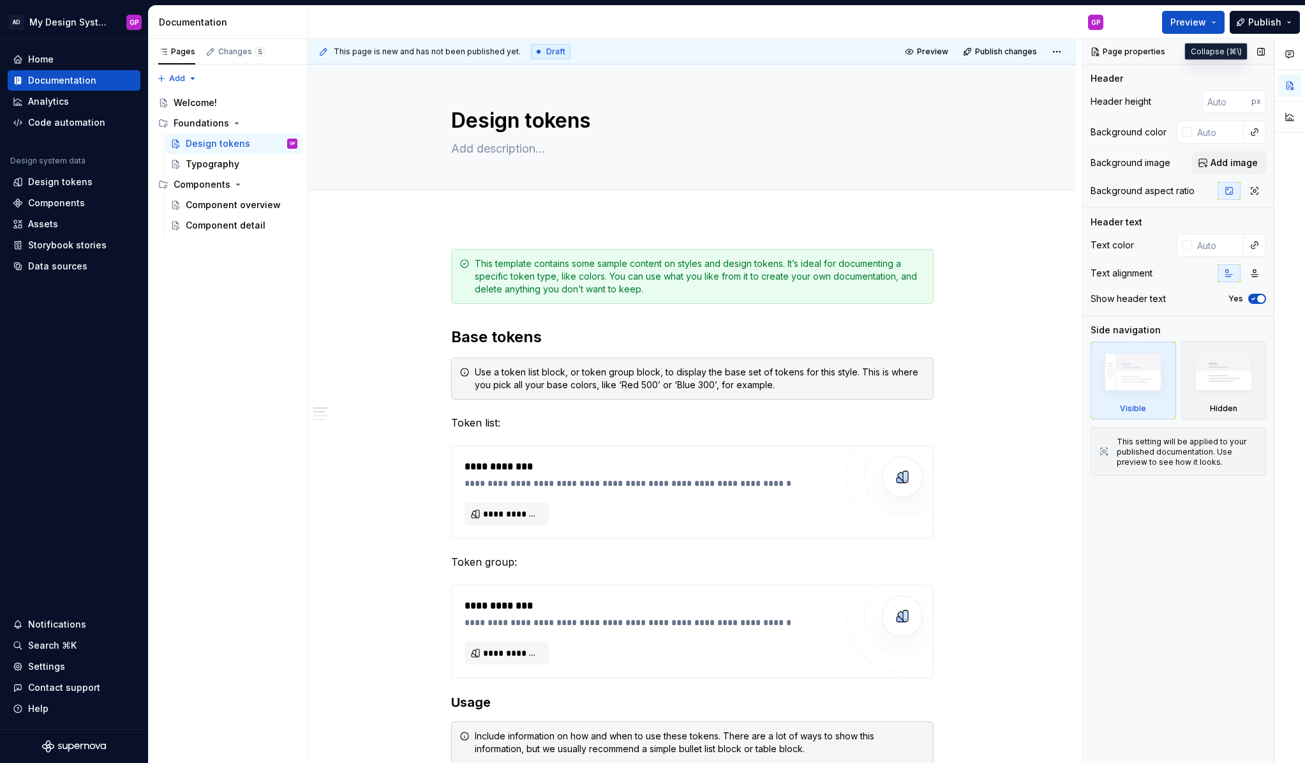
click at [1261, 51] on button "button" at bounding box center [1261, 52] width 18 height 18
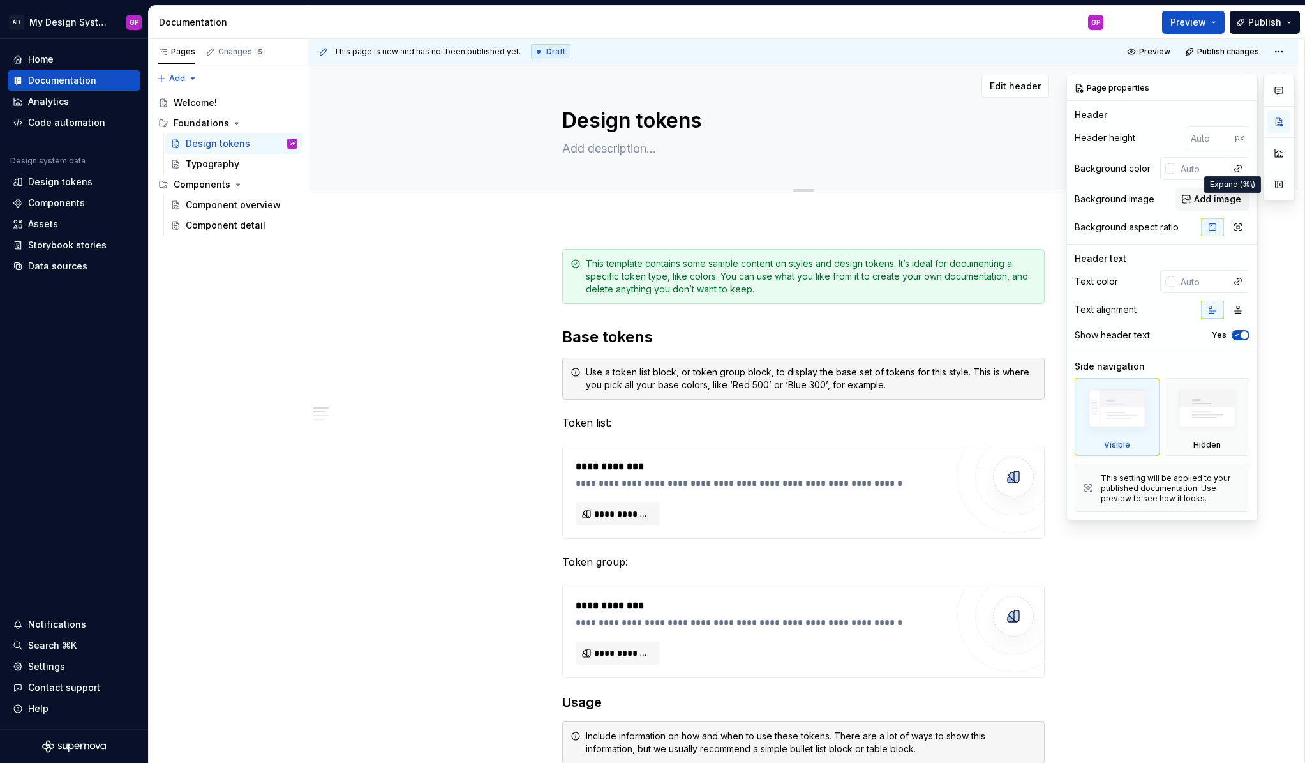
click at [1279, 185] on button "button" at bounding box center [1279, 184] width 23 height 23
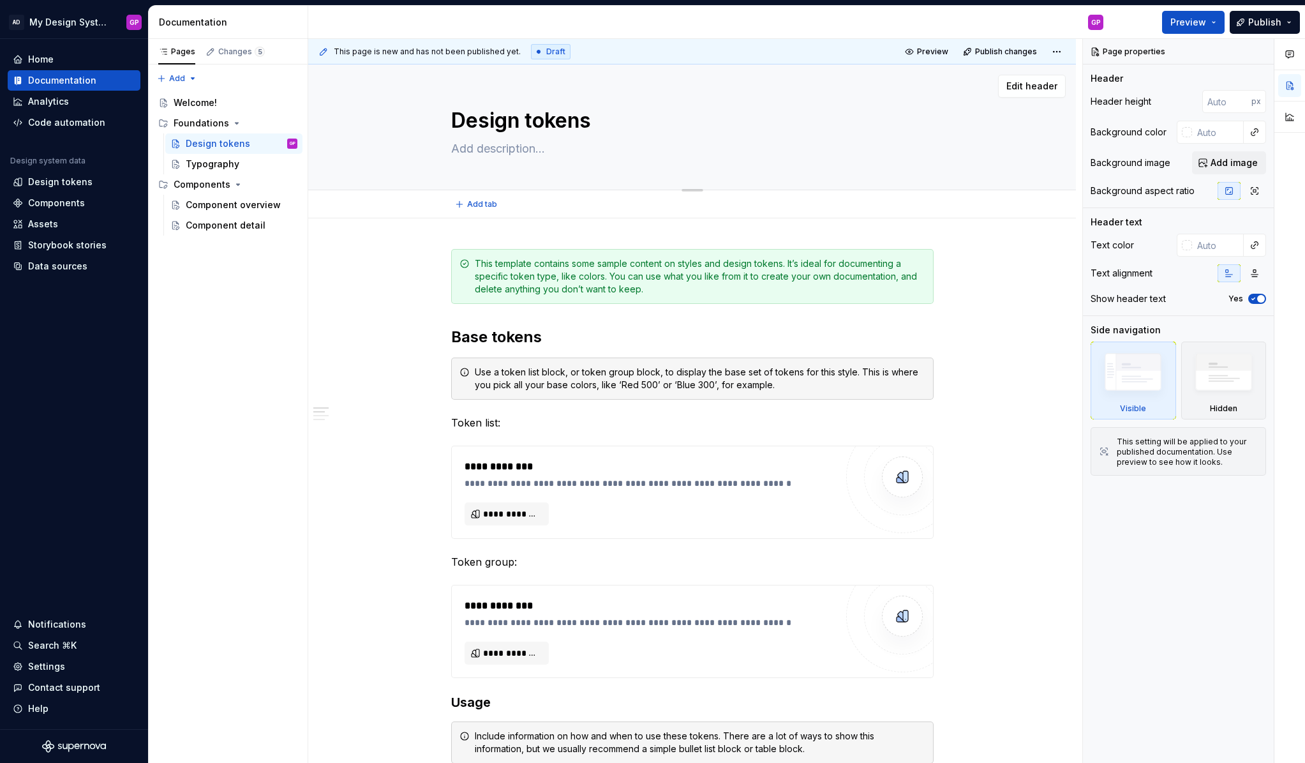
scroll to position [6, 0]
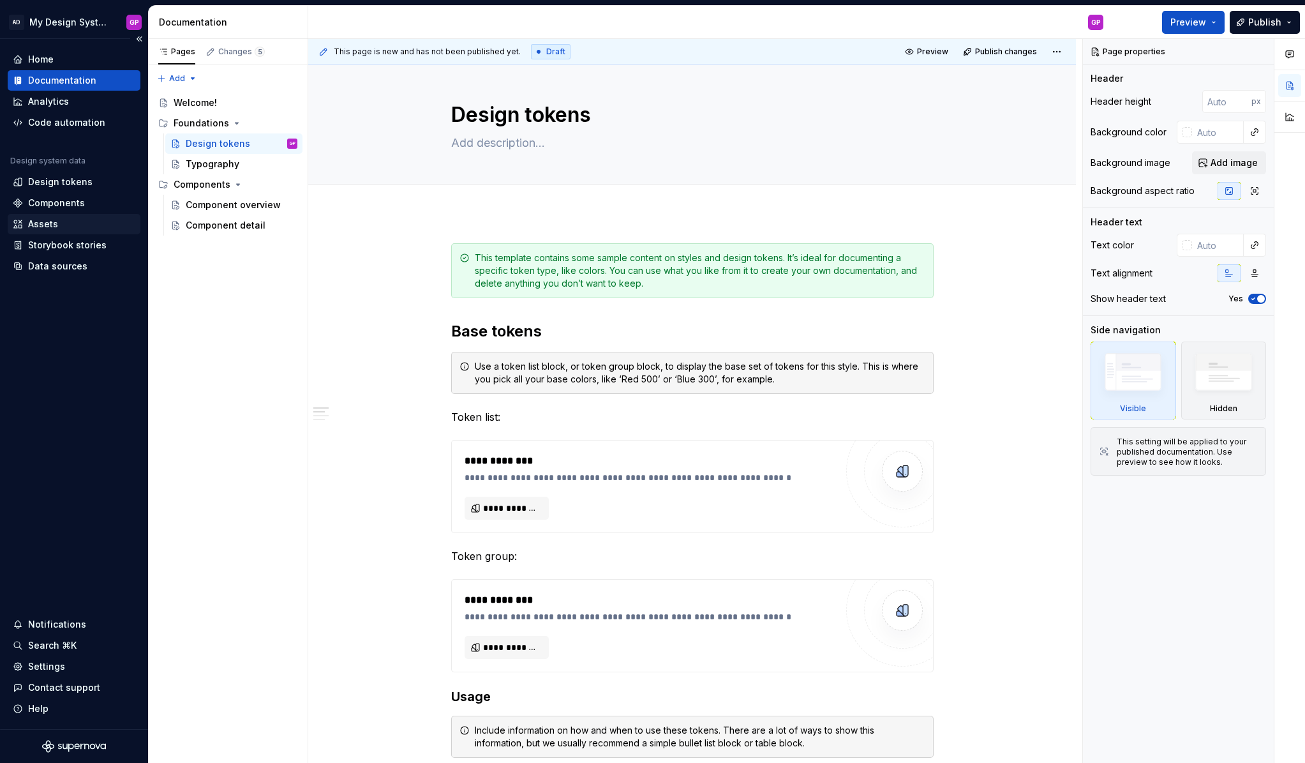
type textarea "*"
click at [45, 666] on div "Settings" at bounding box center [46, 666] width 37 height 13
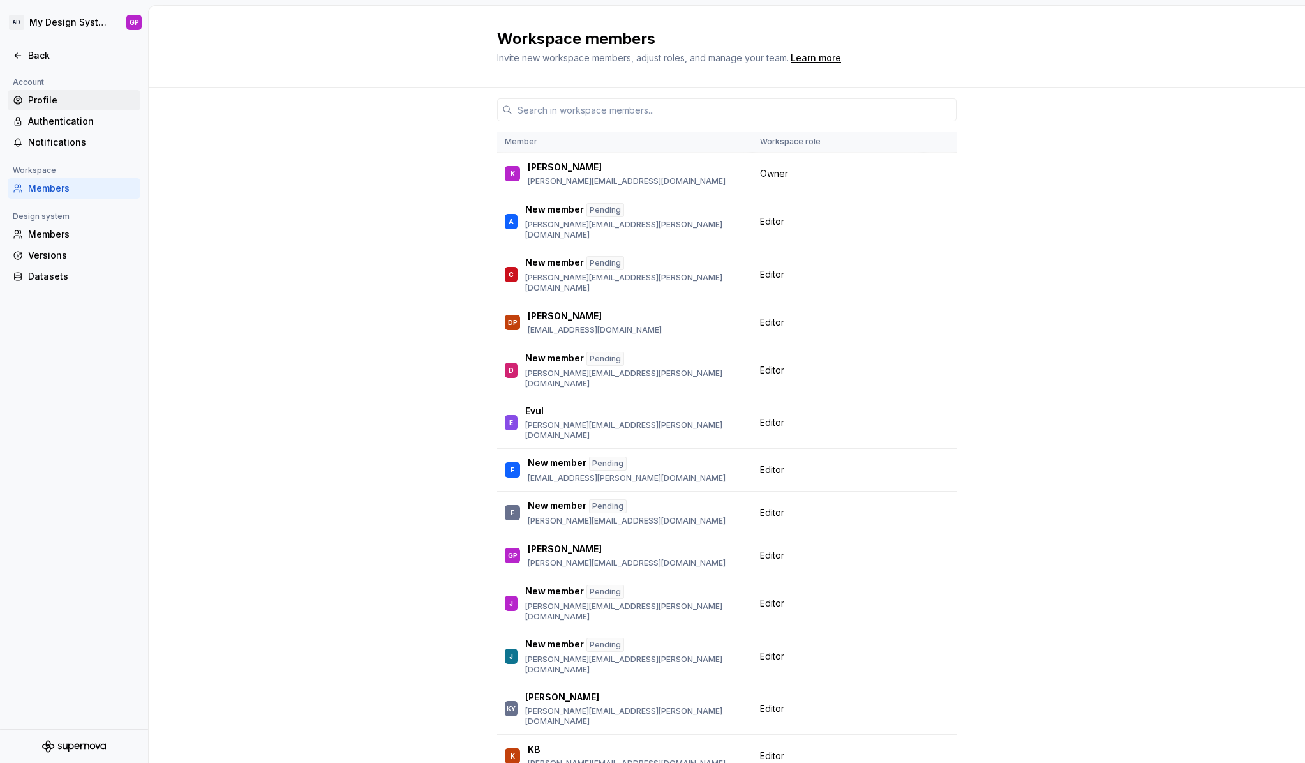
click at [46, 101] on div "Profile" at bounding box center [81, 100] width 107 height 13
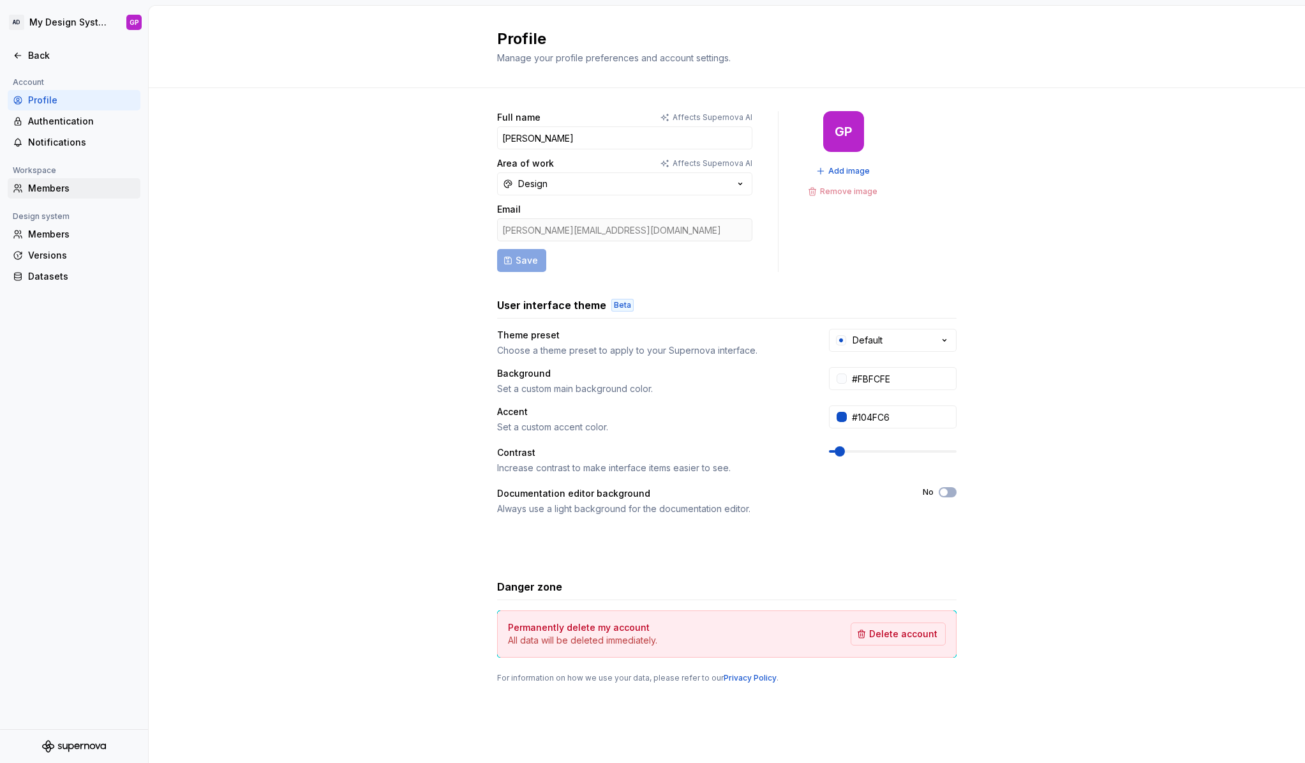
click at [40, 184] on div "Members" at bounding box center [81, 188] width 107 height 13
